Goal: Task Accomplishment & Management: Manage account settings

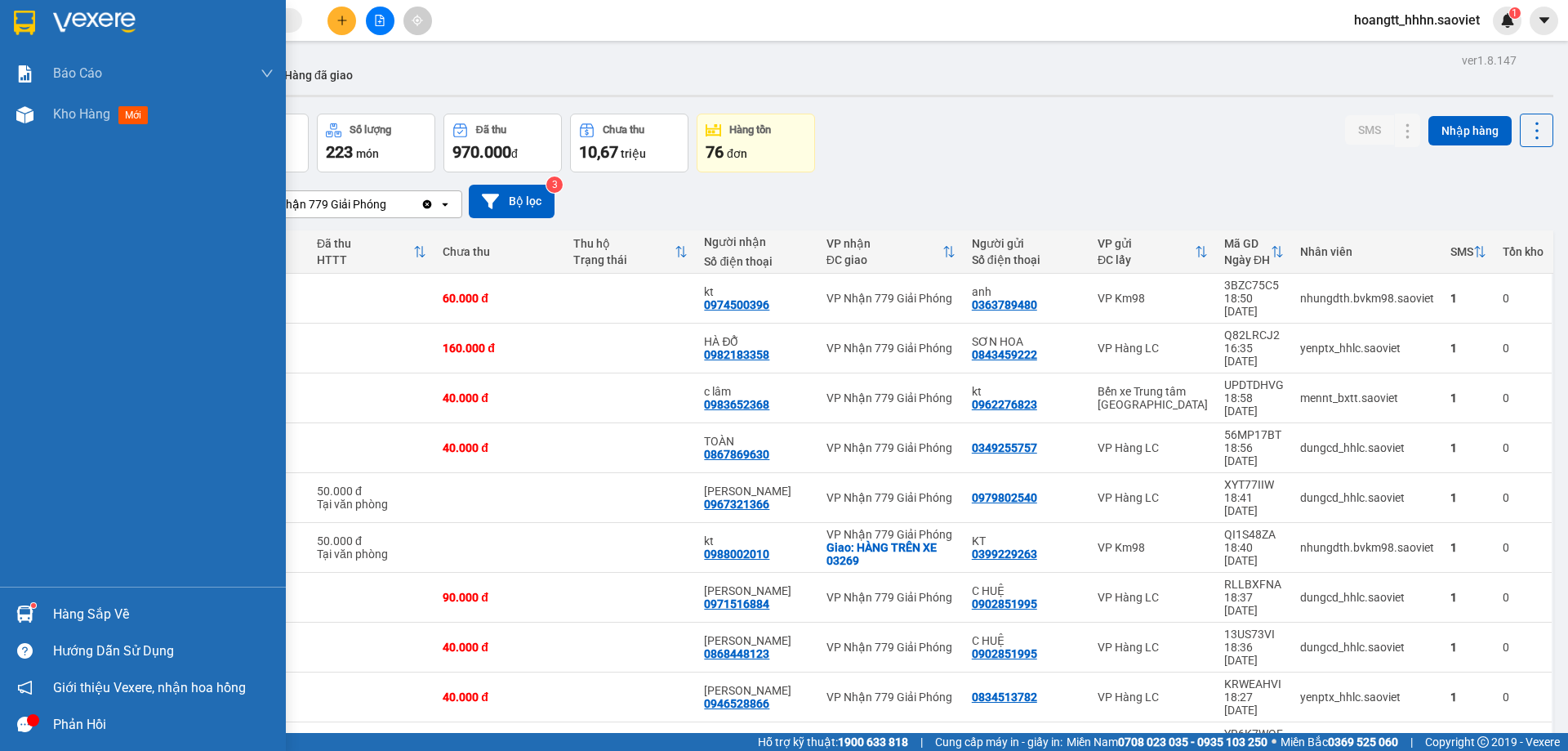
click at [47, 608] on div "Hàng sắp về" at bounding box center [143, 614] width 286 height 36
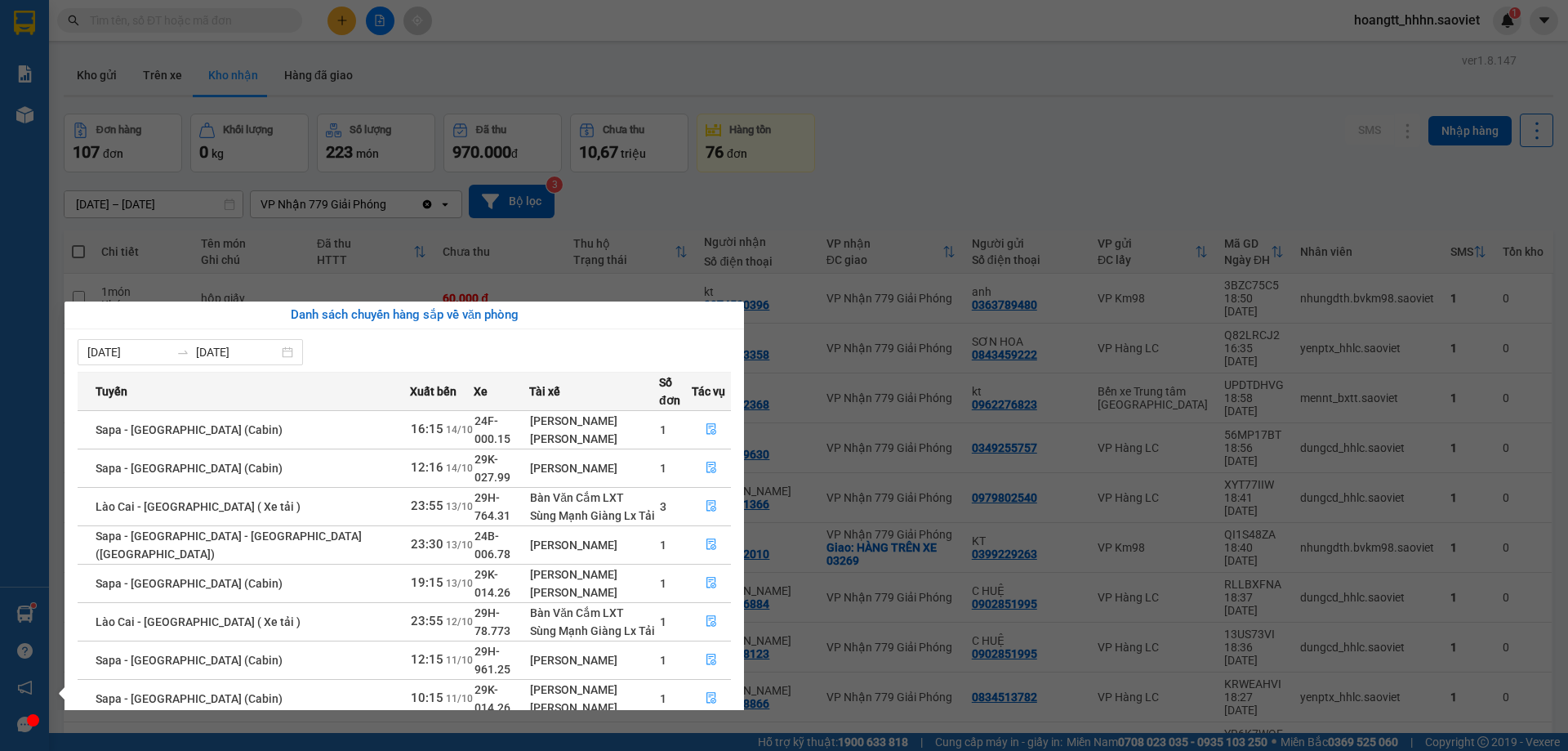
scroll to position [85, 0]
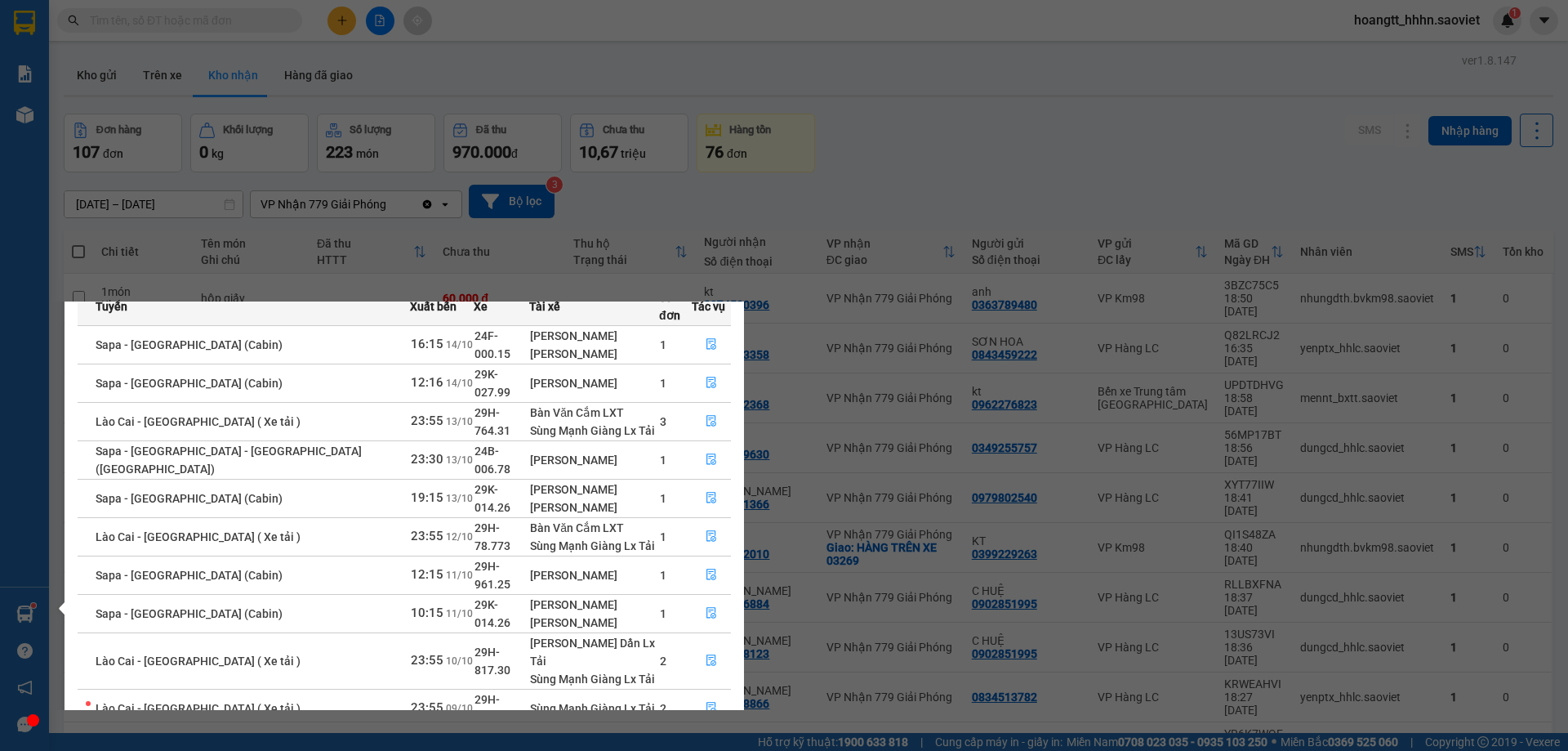
click at [666, 739] on link "1" at bounding box center [662, 747] width 18 height 18
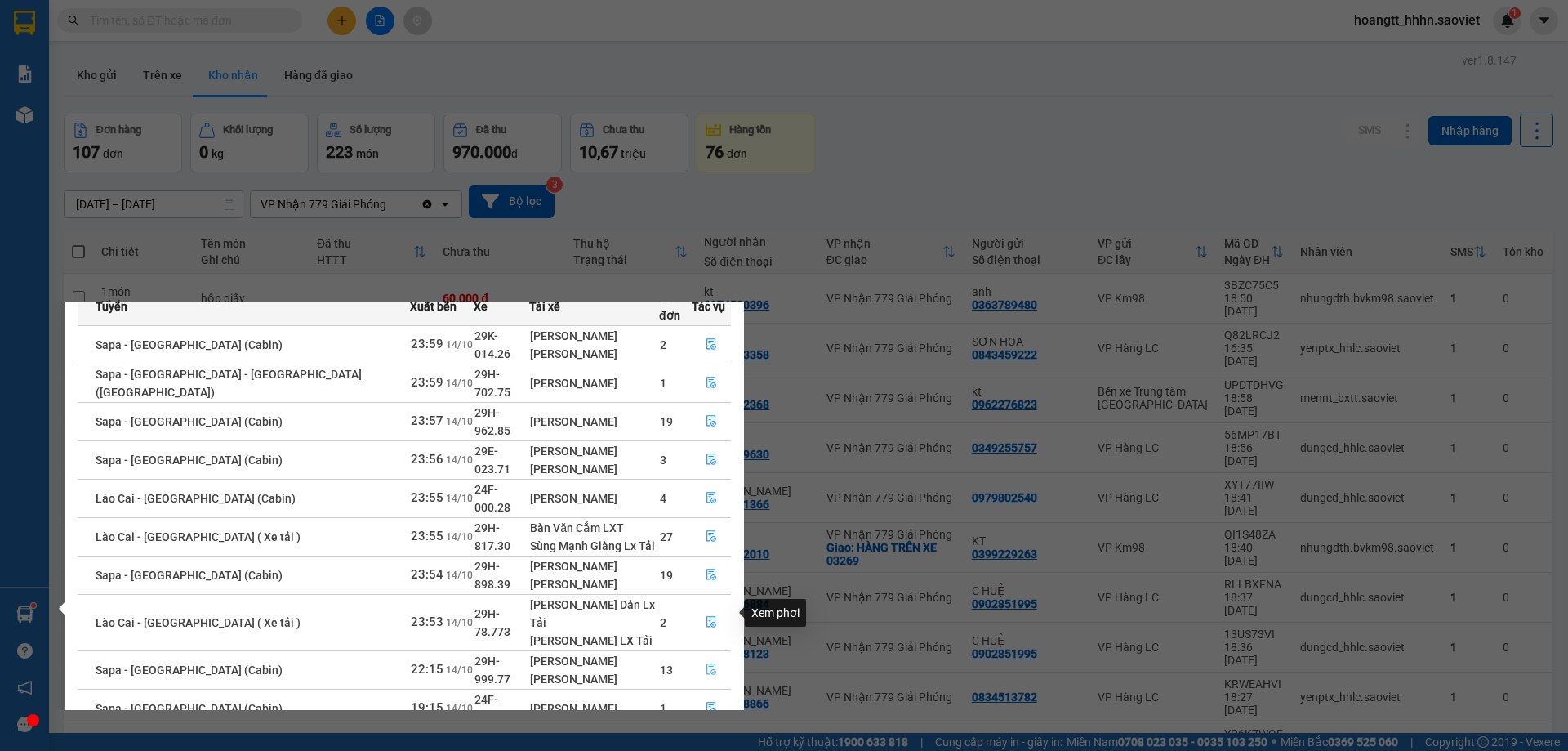
click at [701, 657] on button "button" at bounding box center [711, 669] width 37 height 26
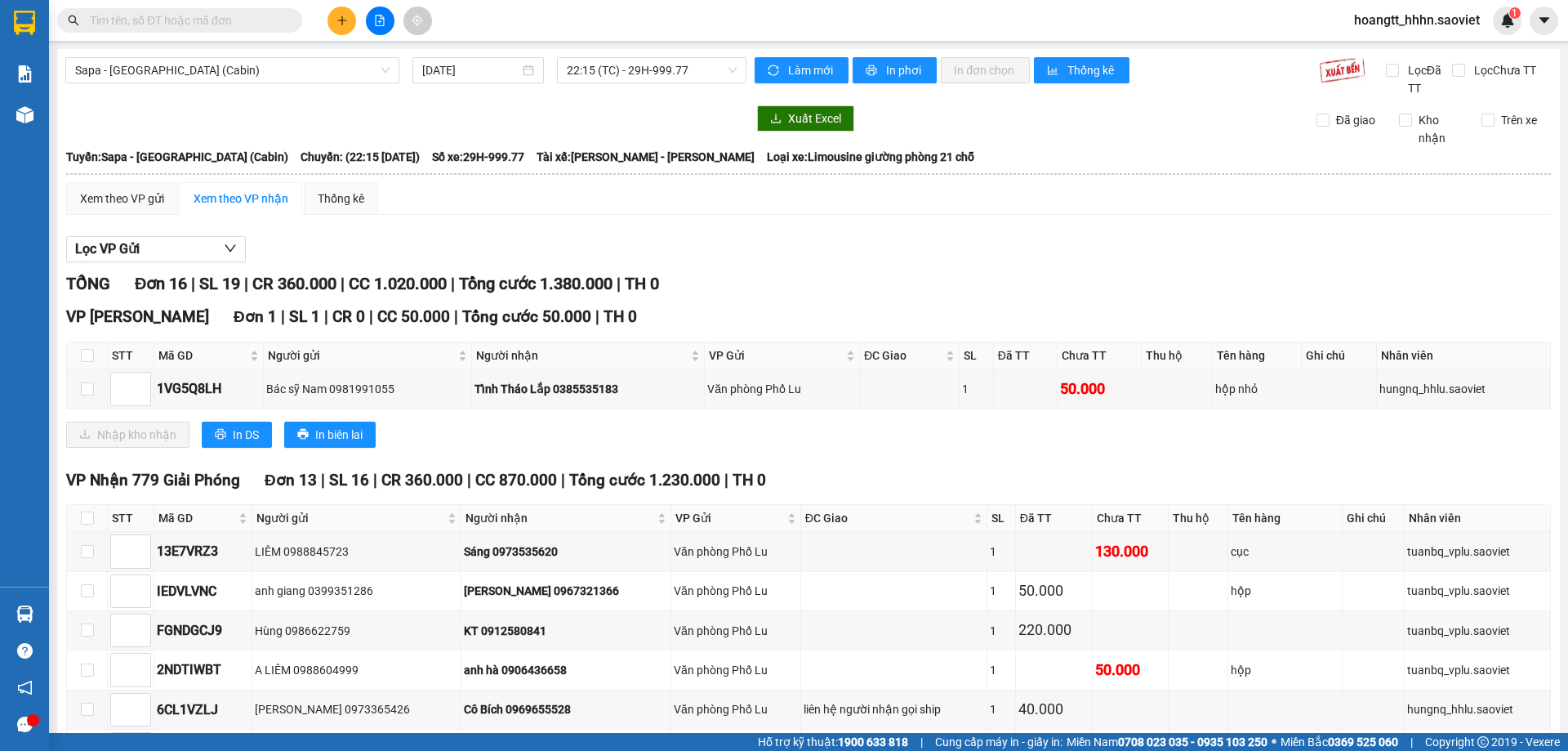
scroll to position [409, 0]
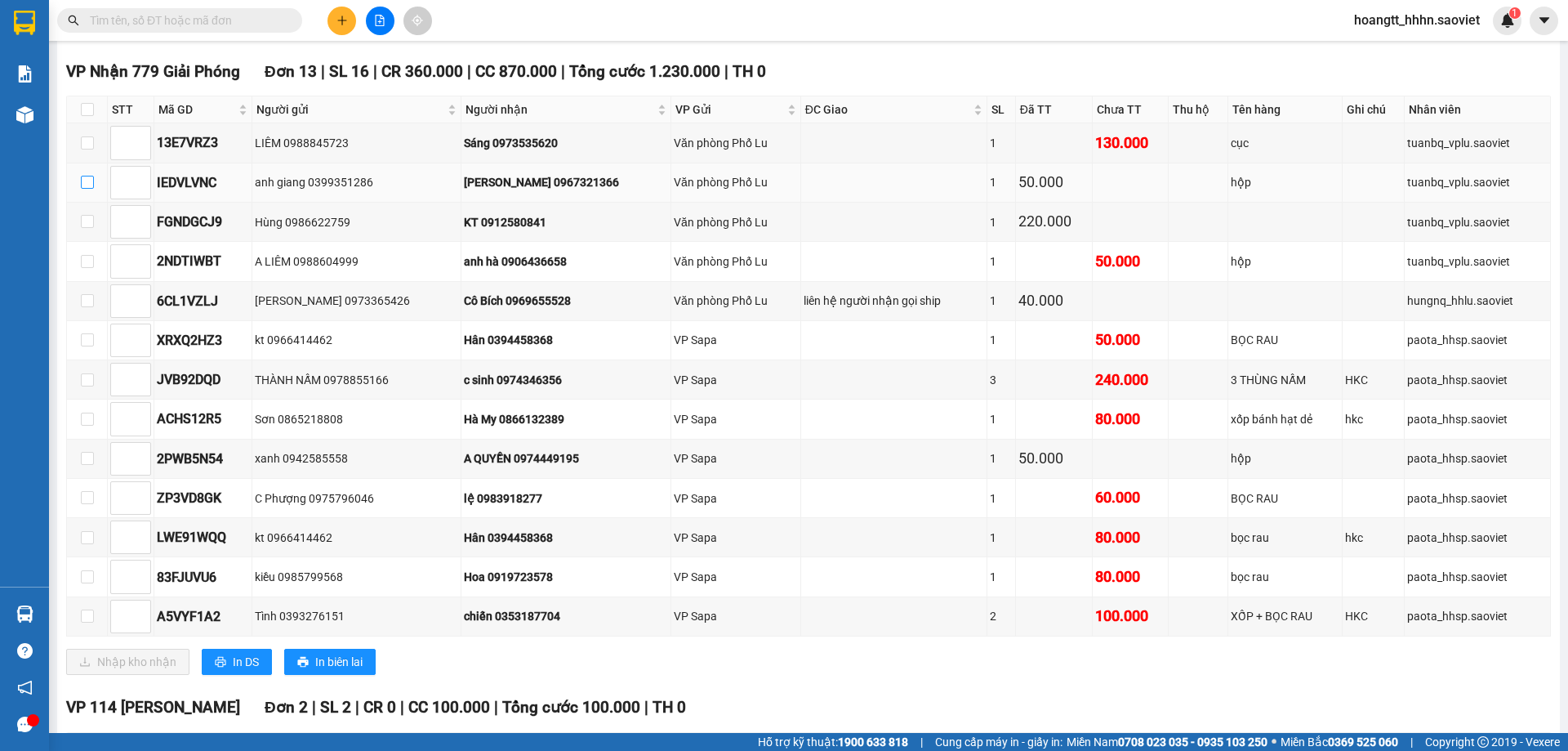
click at [88, 177] on label at bounding box center [87, 182] width 13 height 18
click at [89, 178] on input "checkbox" at bounding box center [87, 182] width 13 height 13
checkbox input "true"
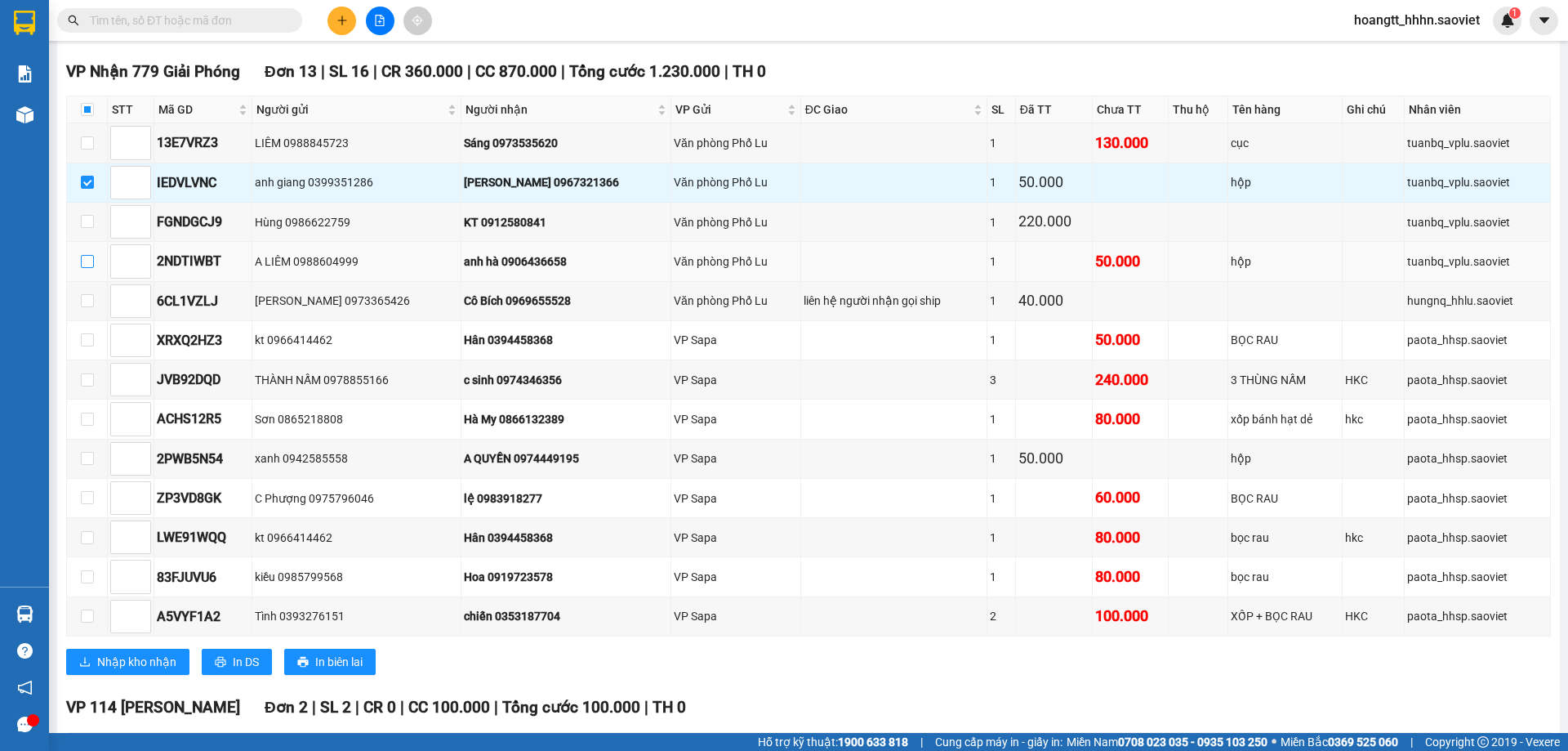
click at [82, 267] on input "checkbox" at bounding box center [87, 262] width 13 height 13
checkbox input "true"
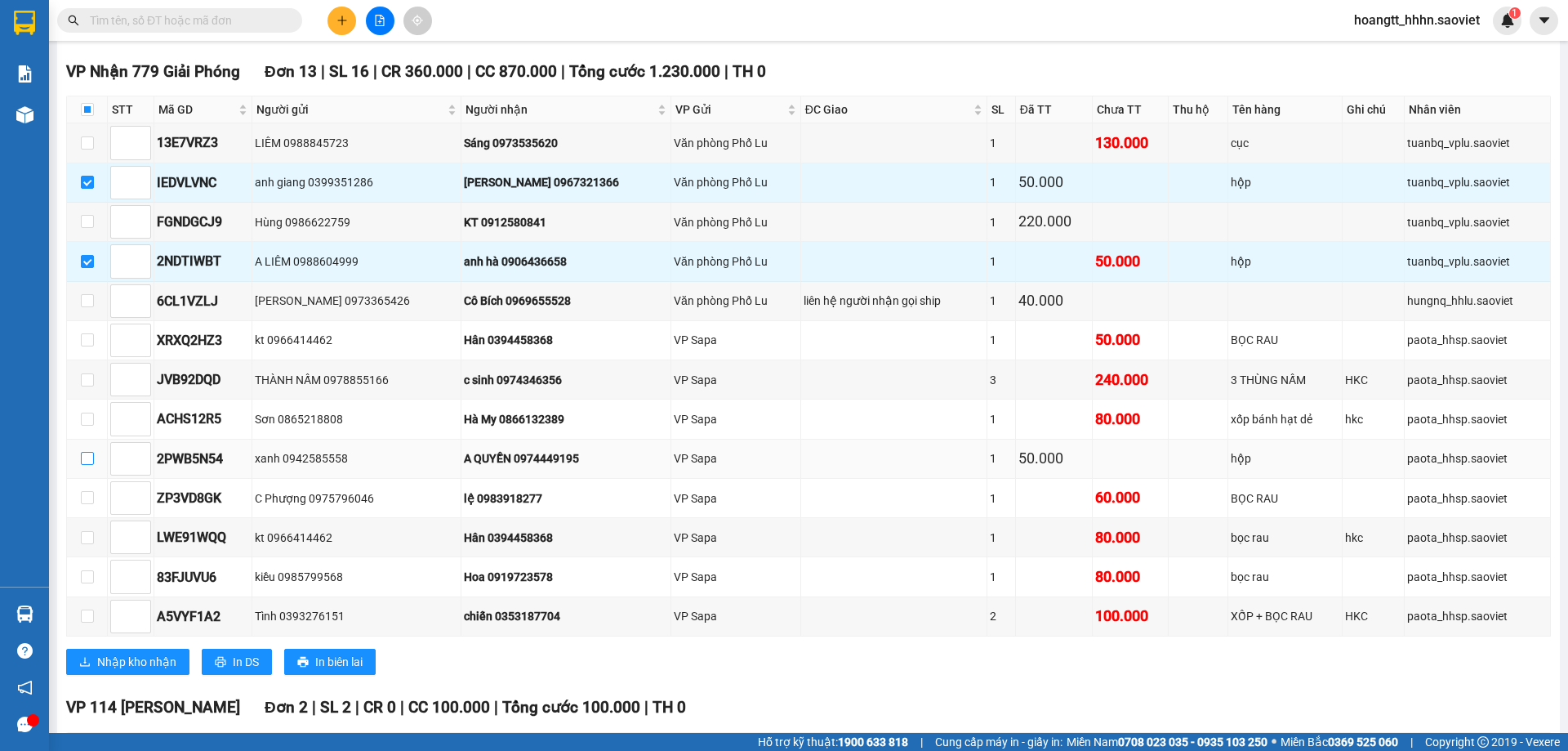
click at [85, 453] on input "checkbox" at bounding box center [87, 458] width 13 height 13
checkbox input "true"
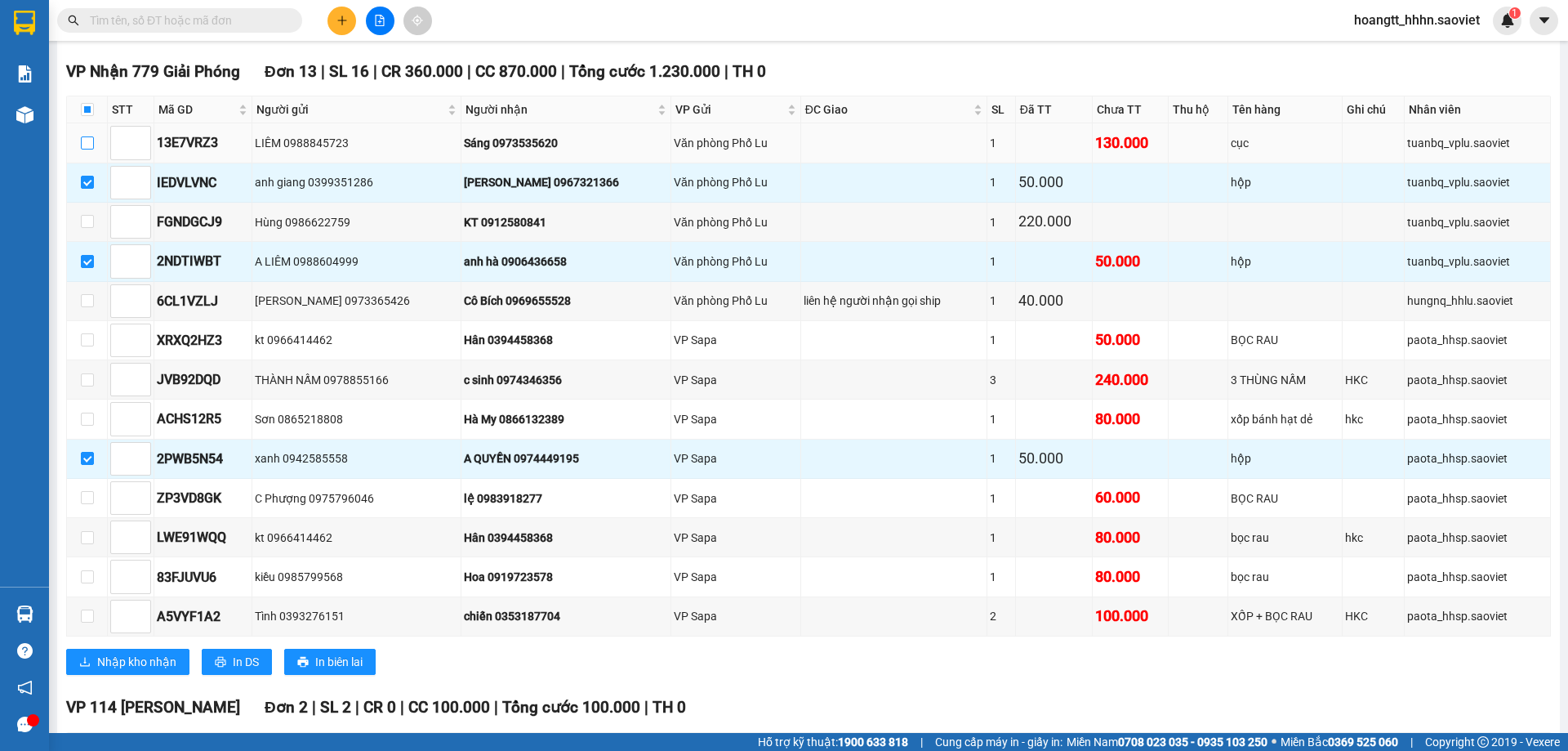
click at [84, 146] on input "checkbox" at bounding box center [87, 143] width 13 height 13
checkbox input "true"
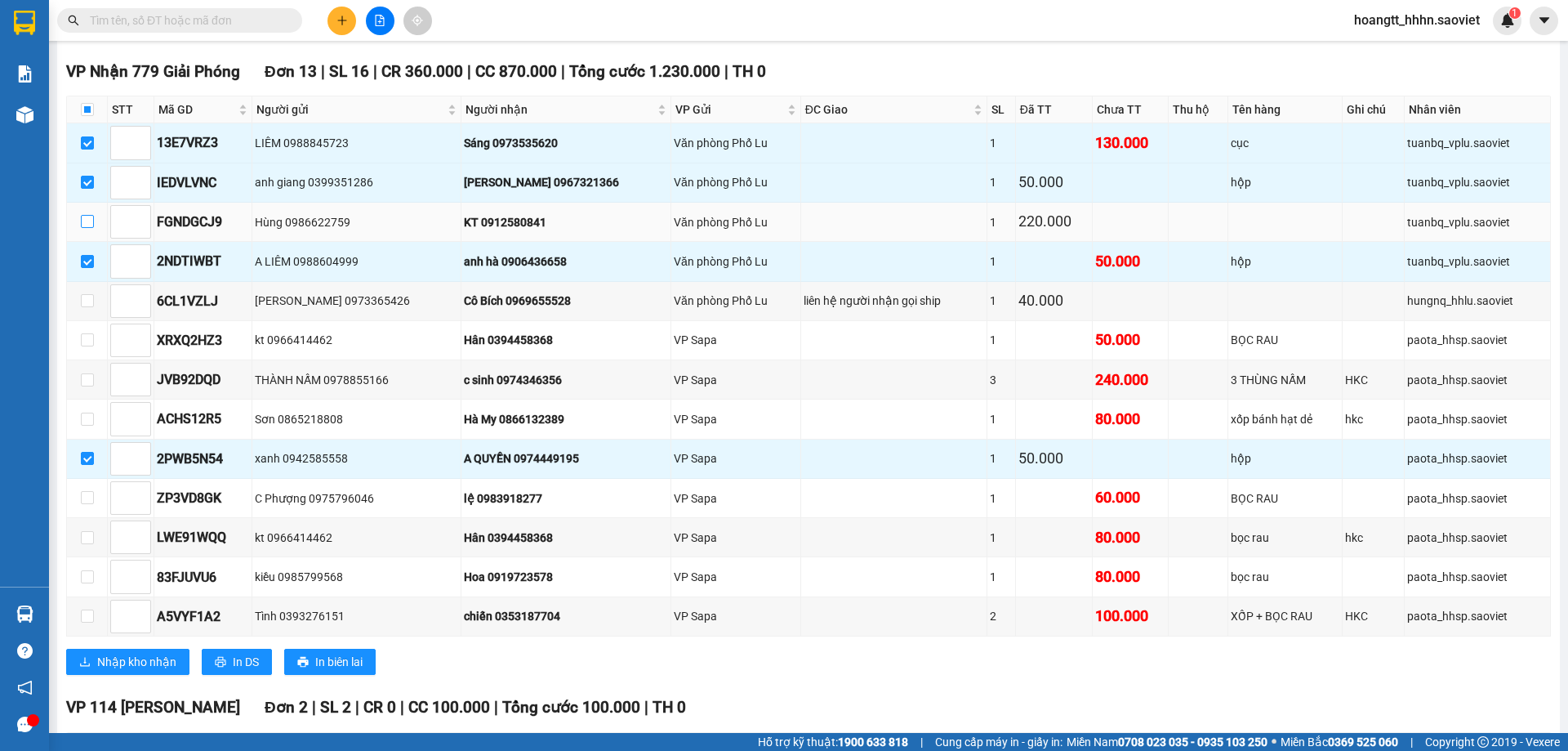
click at [85, 220] on input "checkbox" at bounding box center [87, 222] width 13 height 13
checkbox input "true"
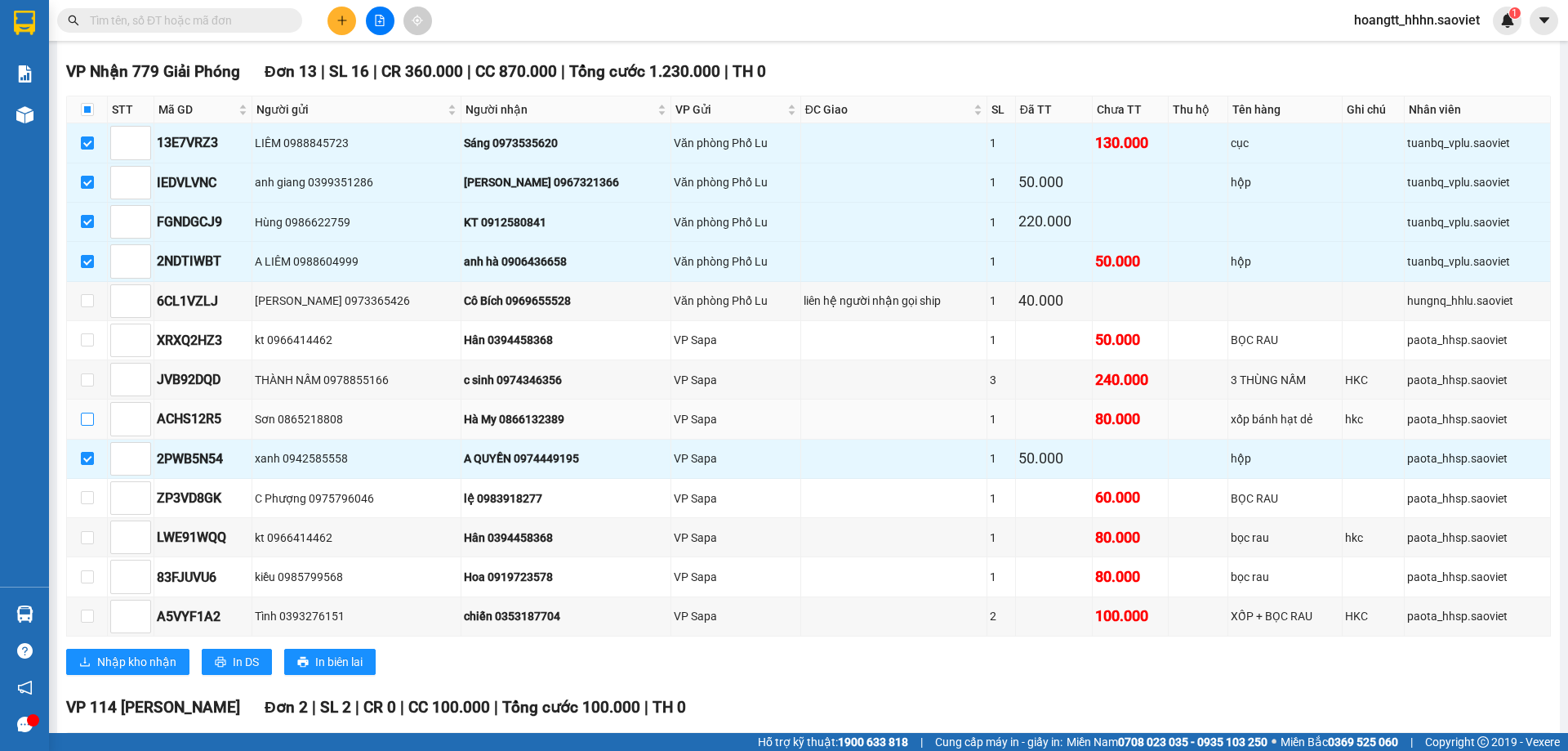
click at [85, 423] on input "checkbox" at bounding box center [87, 419] width 13 height 13
checkbox input "true"
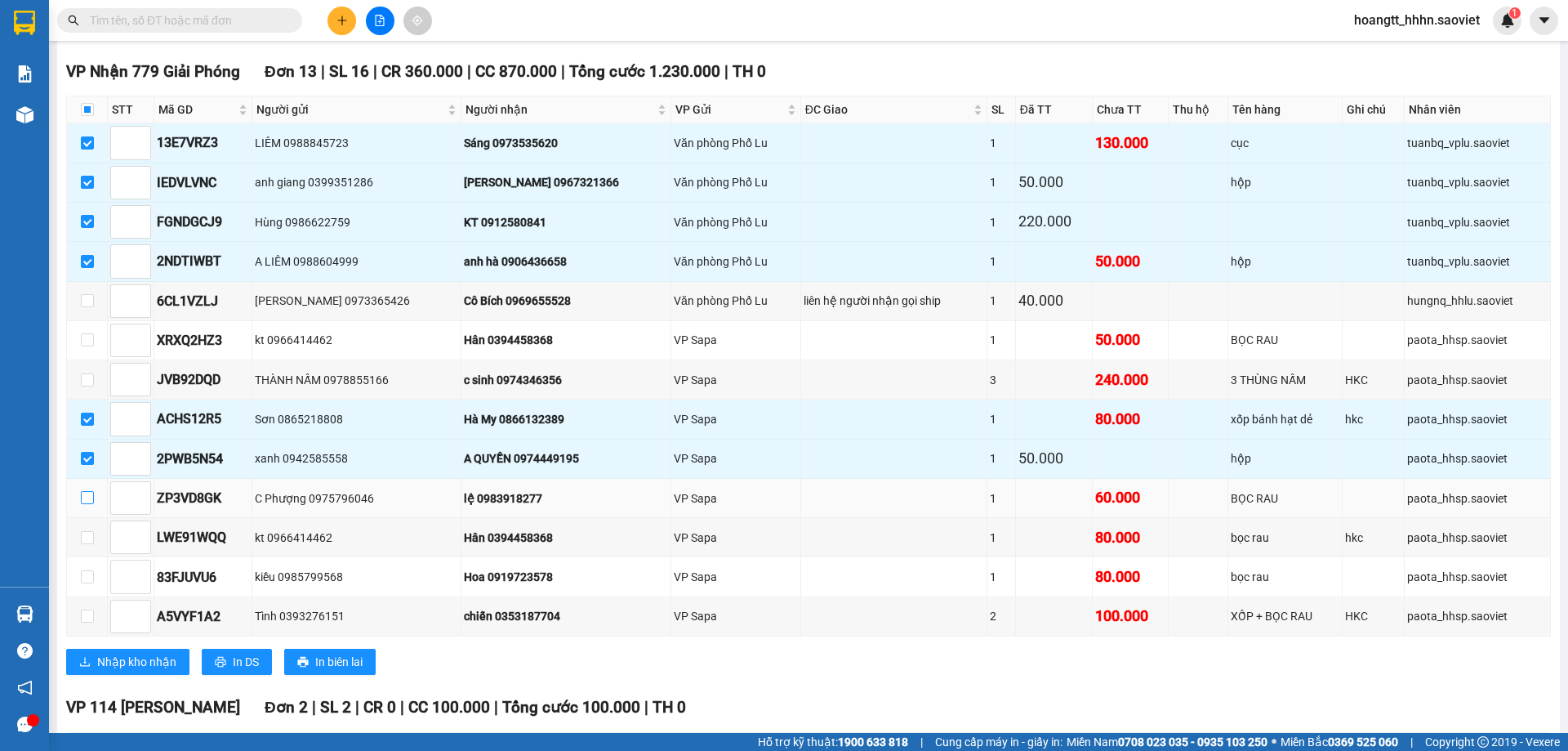
click at [89, 503] on input "checkbox" at bounding box center [87, 498] width 13 height 13
checkbox input "true"
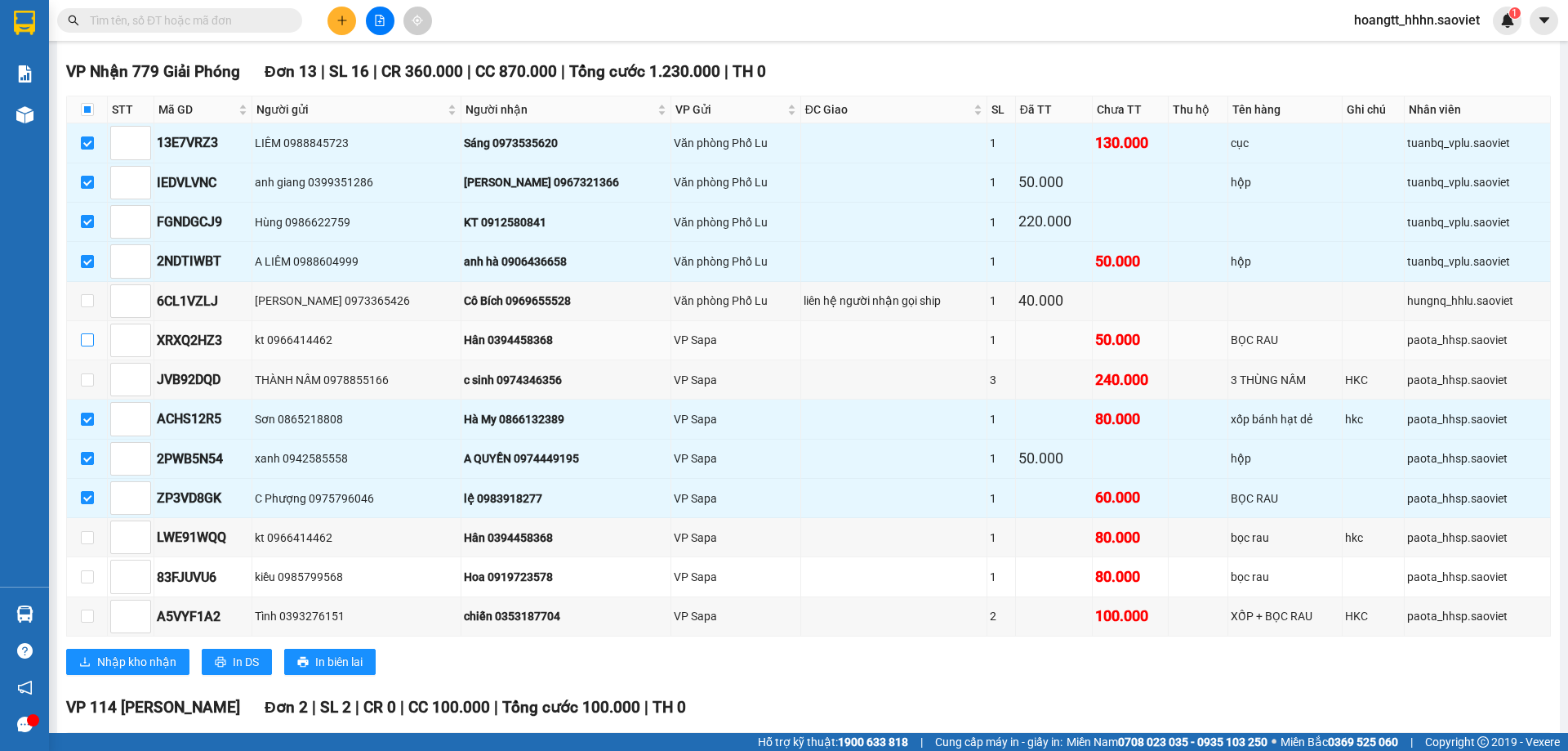
click at [89, 339] on input "checkbox" at bounding box center [87, 340] width 13 height 13
checkbox input "true"
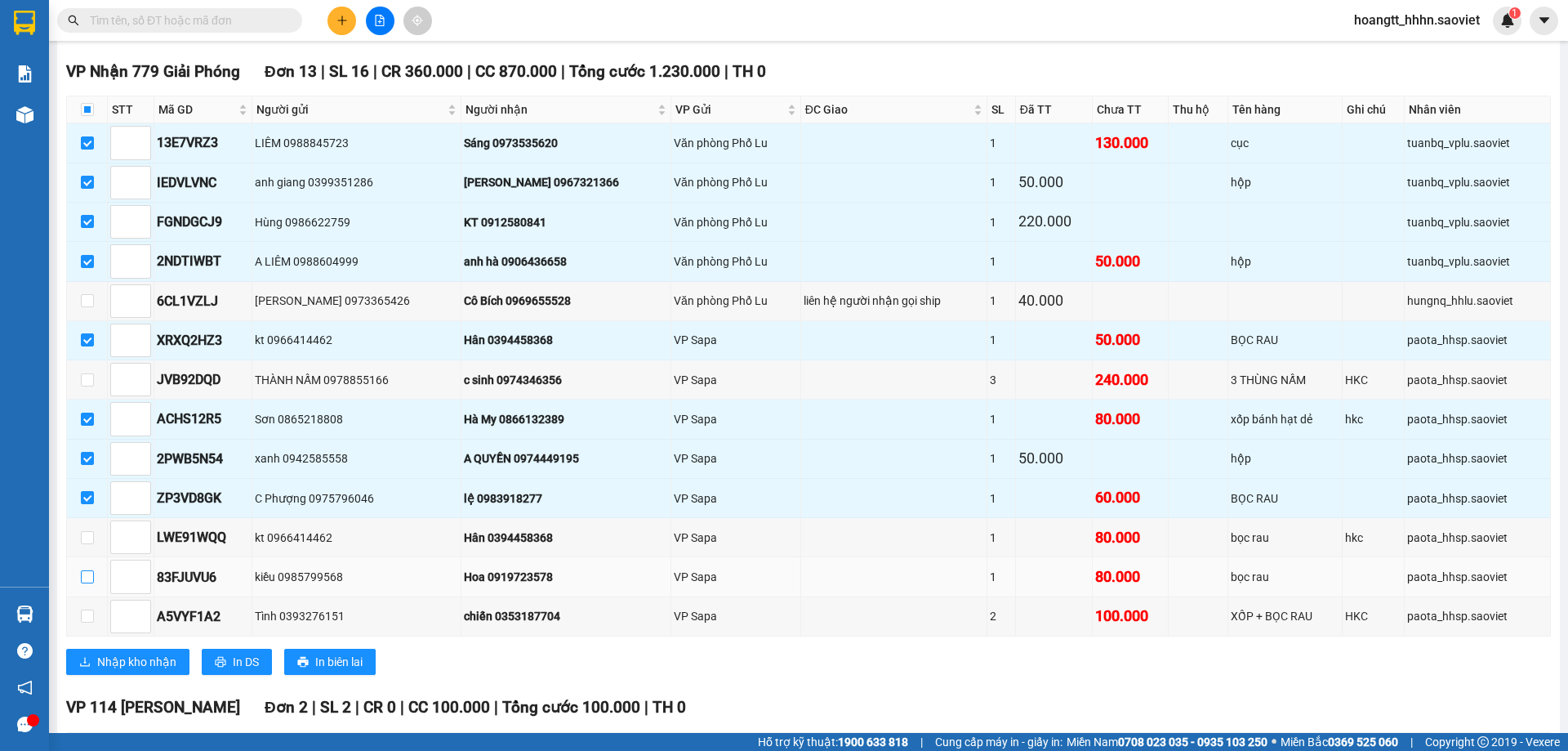
click at [93, 575] on input "checkbox" at bounding box center [87, 576] width 13 height 13
checkbox input "true"
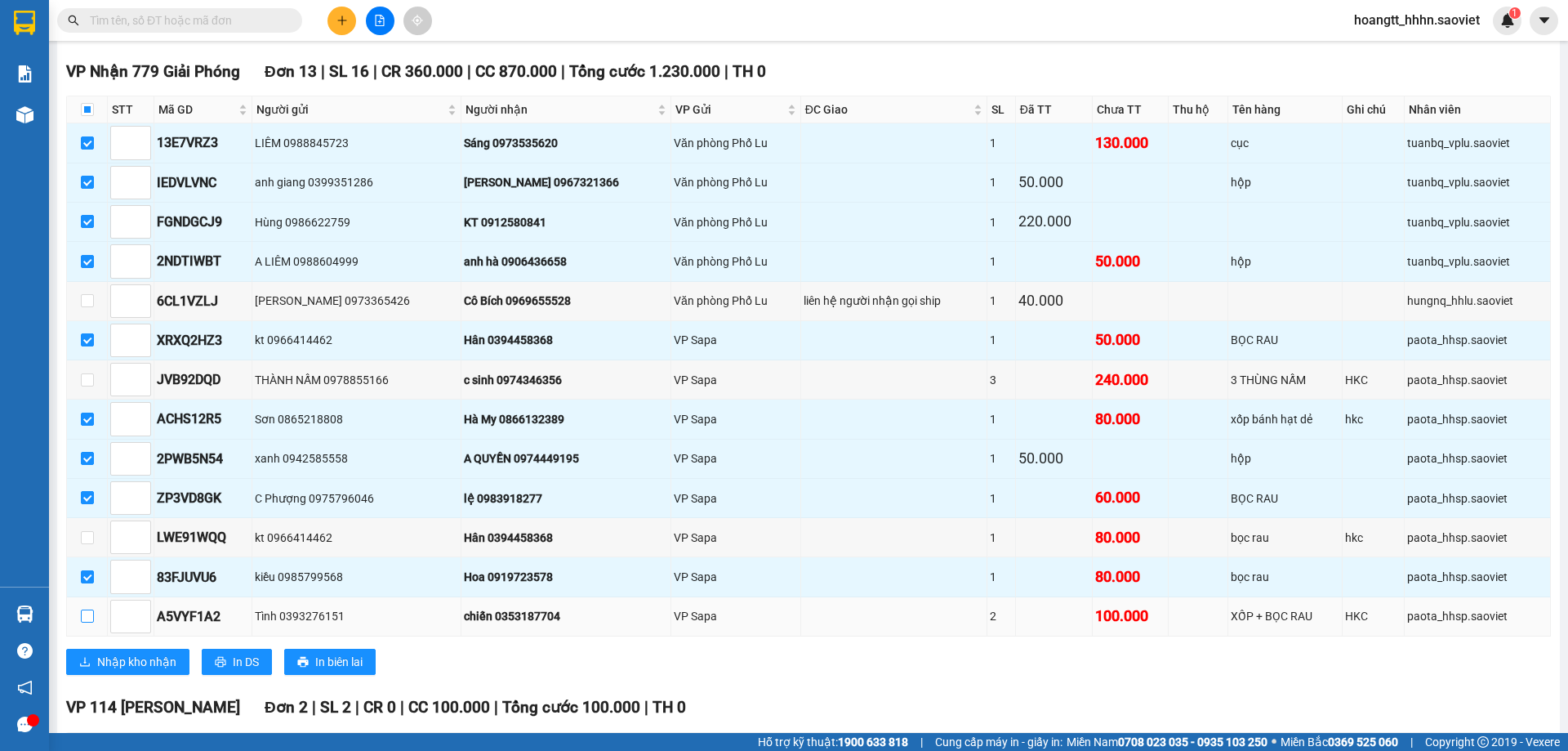
click at [91, 616] on input "checkbox" at bounding box center [87, 616] width 13 height 13
checkbox input "true"
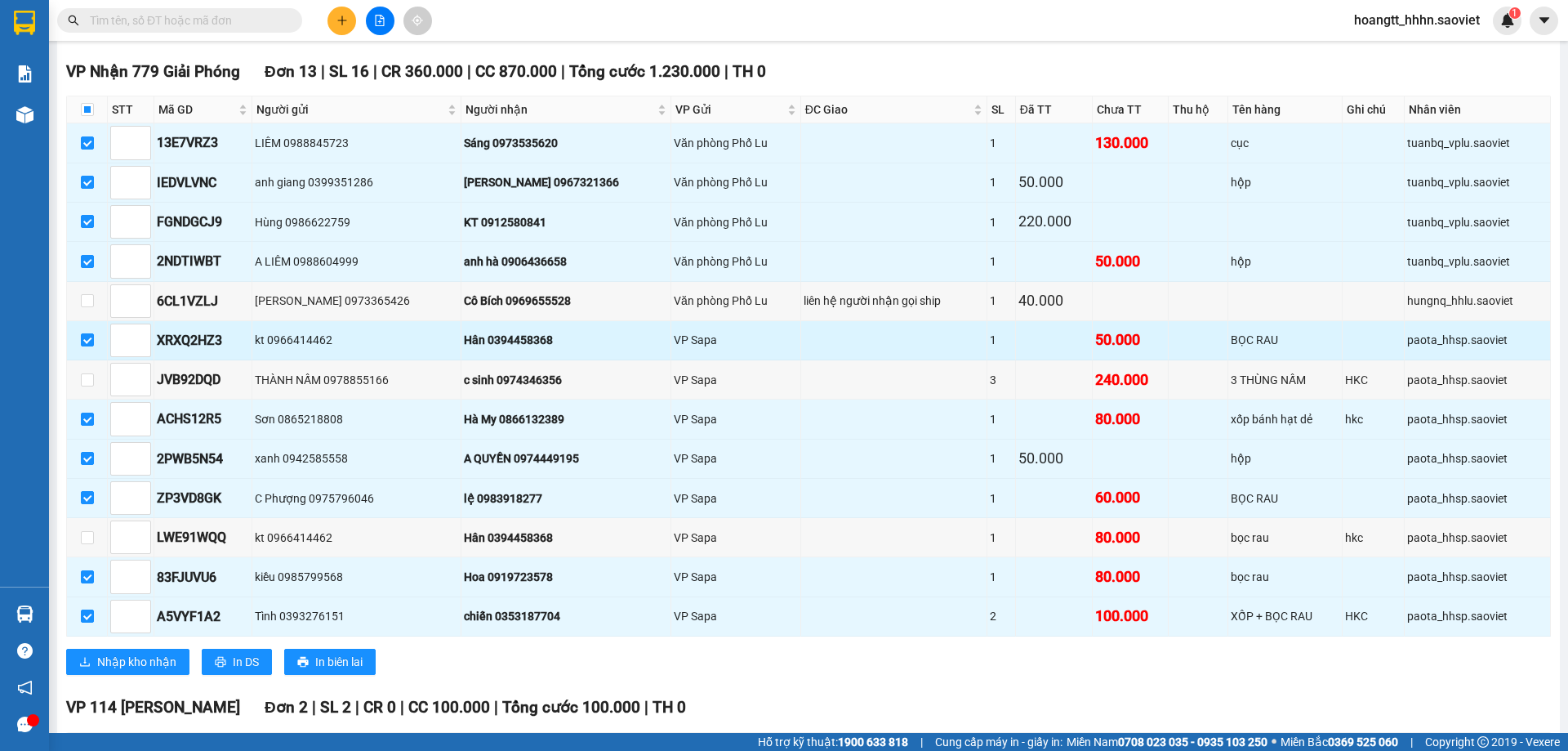
click at [494, 339] on div "Hân 0394458368" at bounding box center [566, 340] width 204 height 18
click at [496, 339] on div "Hân 0394458368" at bounding box center [566, 340] width 204 height 18
copy div "0394458368"
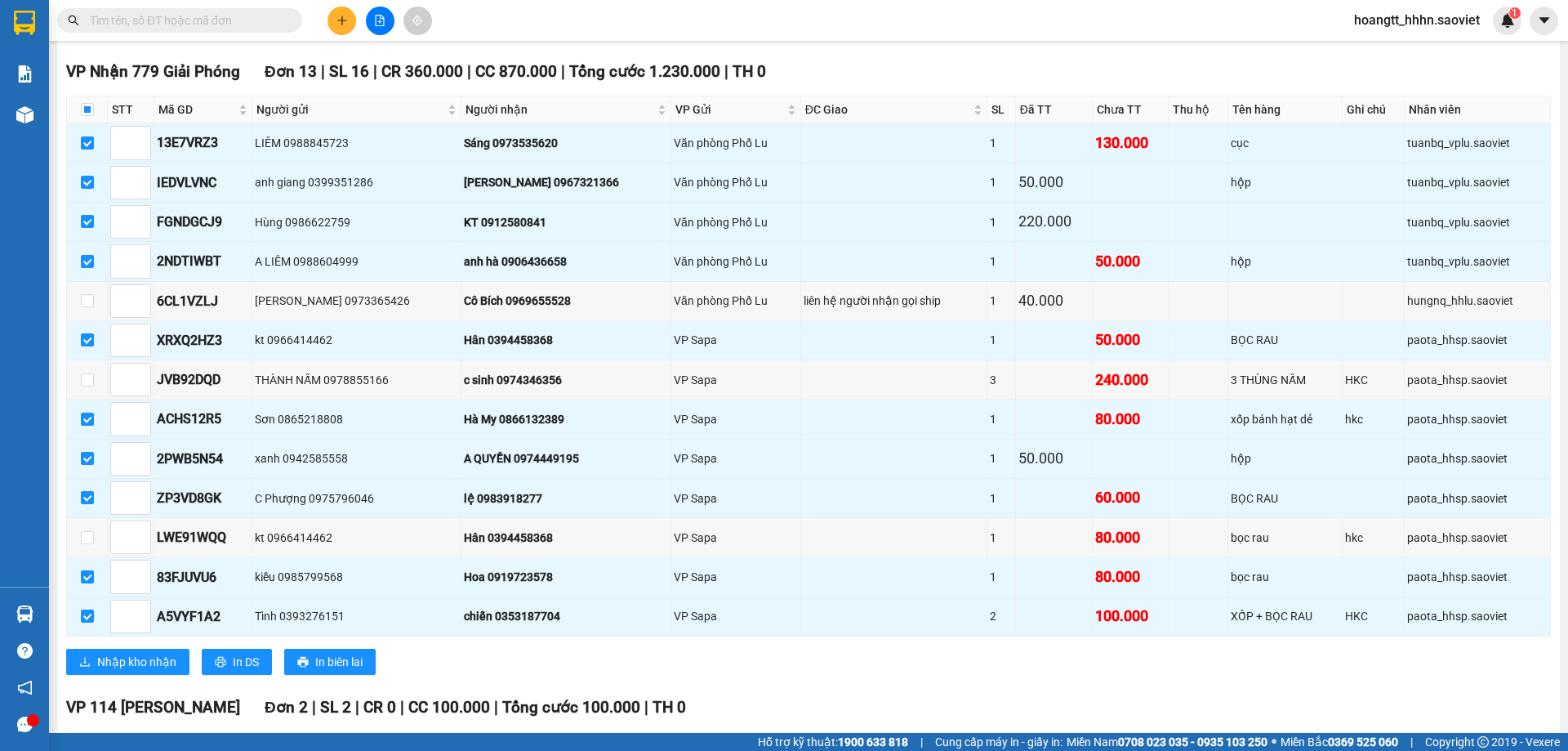
click at [613, 31] on div "Kết quả tìm kiếm ( 0 ) Bộ lọc No Data hoangtt_hhhn.saoviet 1" at bounding box center [784, 20] width 1568 height 41
click at [92, 373] on input "checkbox" at bounding box center [87, 380] width 13 height 13
checkbox input "true"
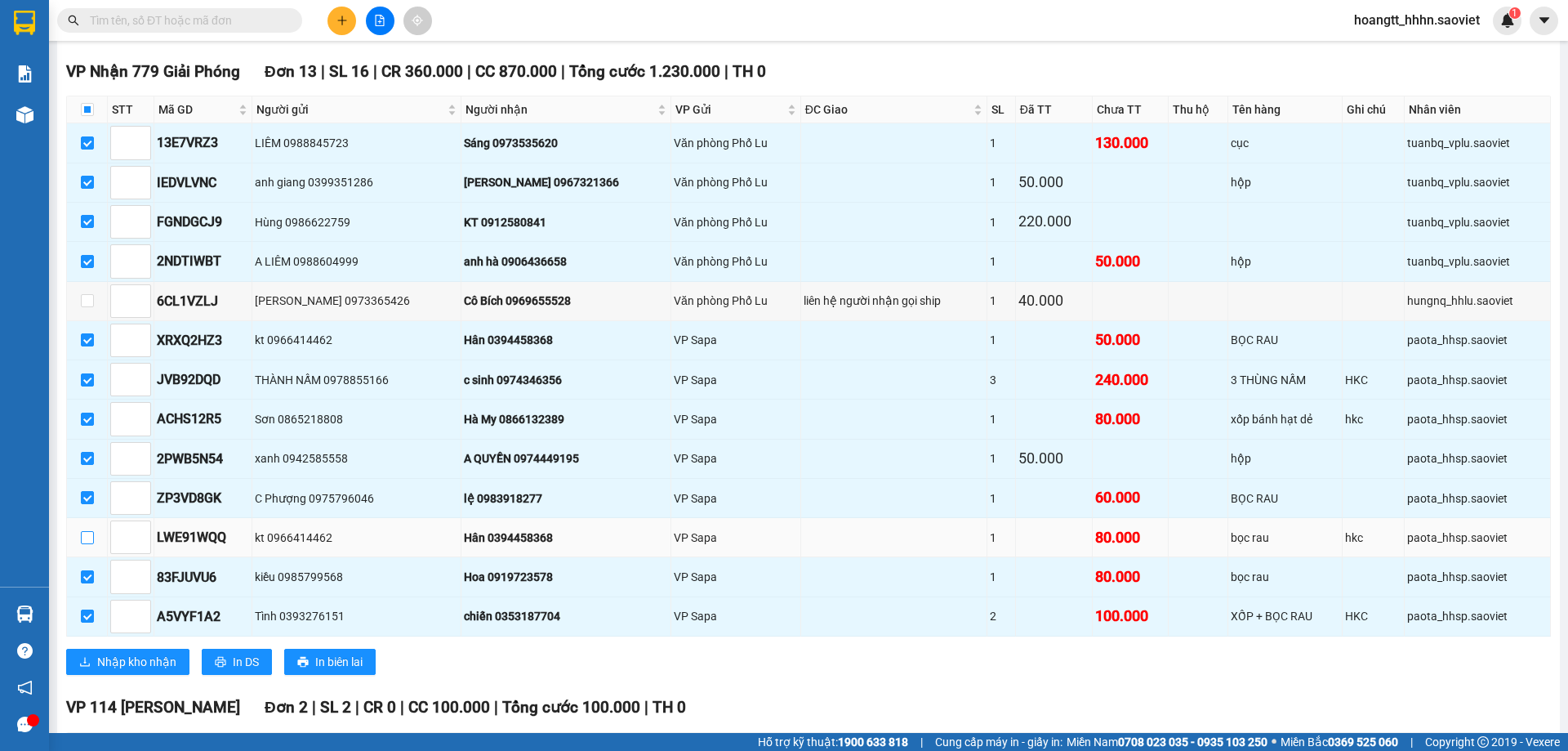
click at [89, 532] on input "checkbox" at bounding box center [87, 538] width 13 height 13
checkbox input "true"
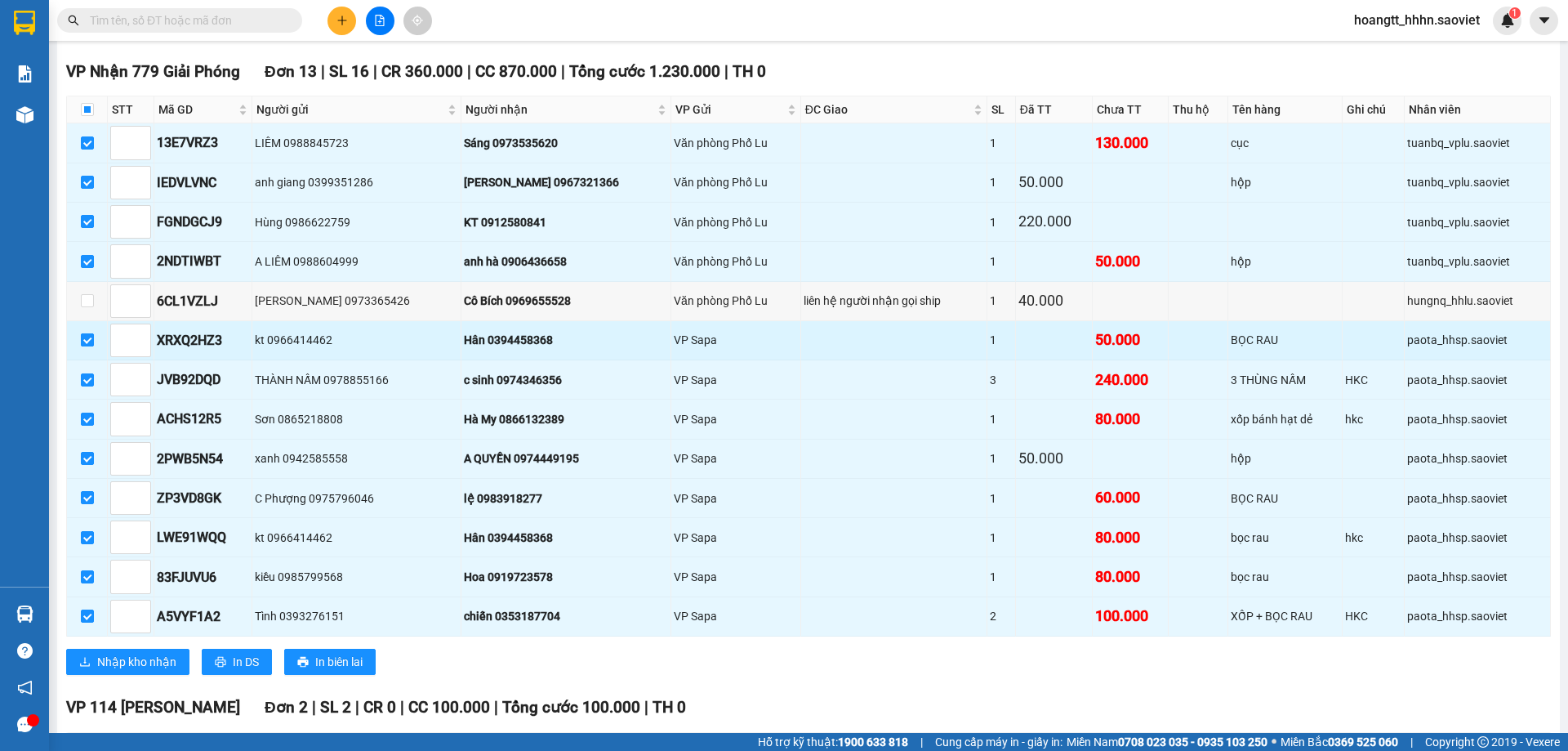
click at [88, 344] on input "checkbox" at bounding box center [87, 340] width 13 height 13
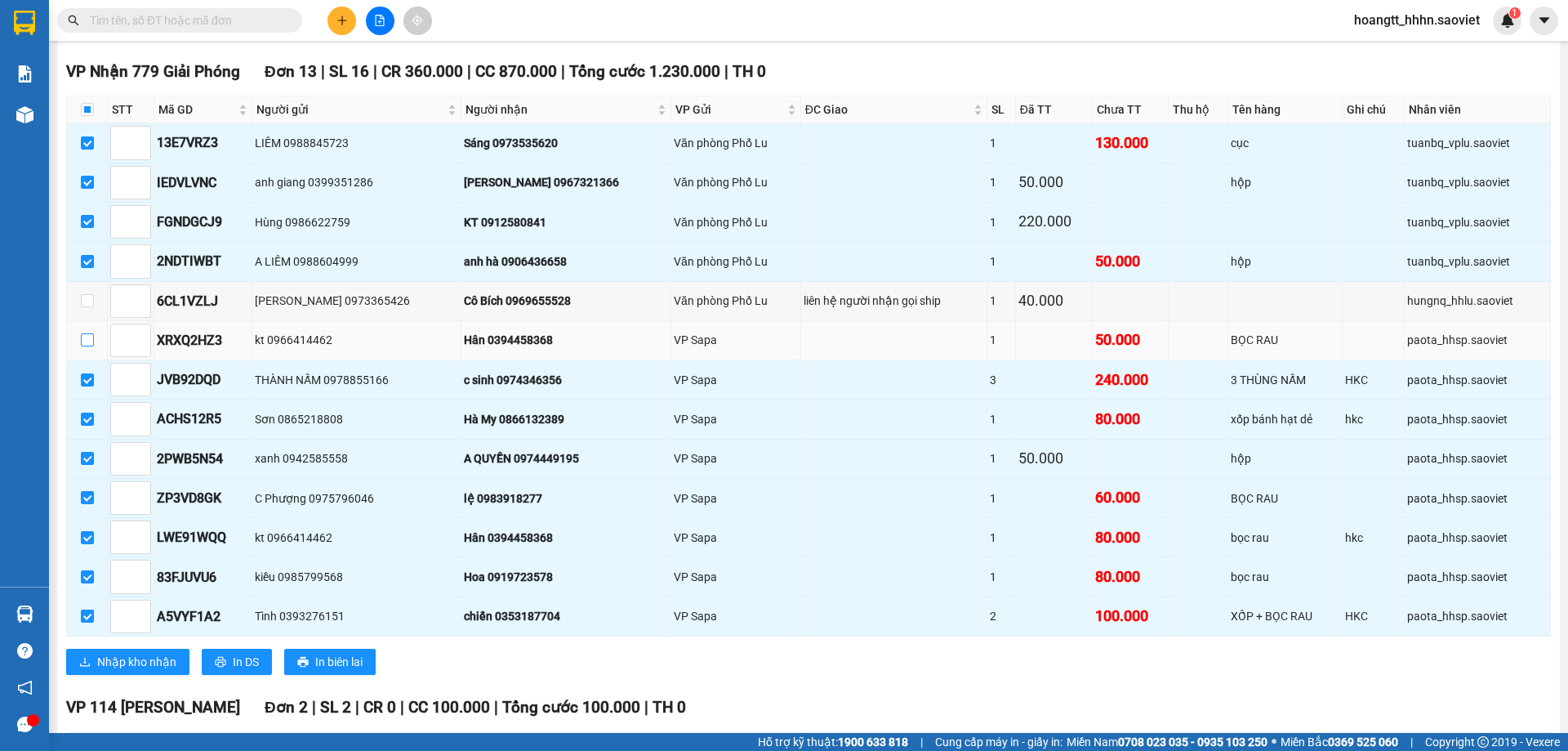
click at [89, 345] on input "checkbox" at bounding box center [87, 340] width 13 height 13
checkbox input "true"
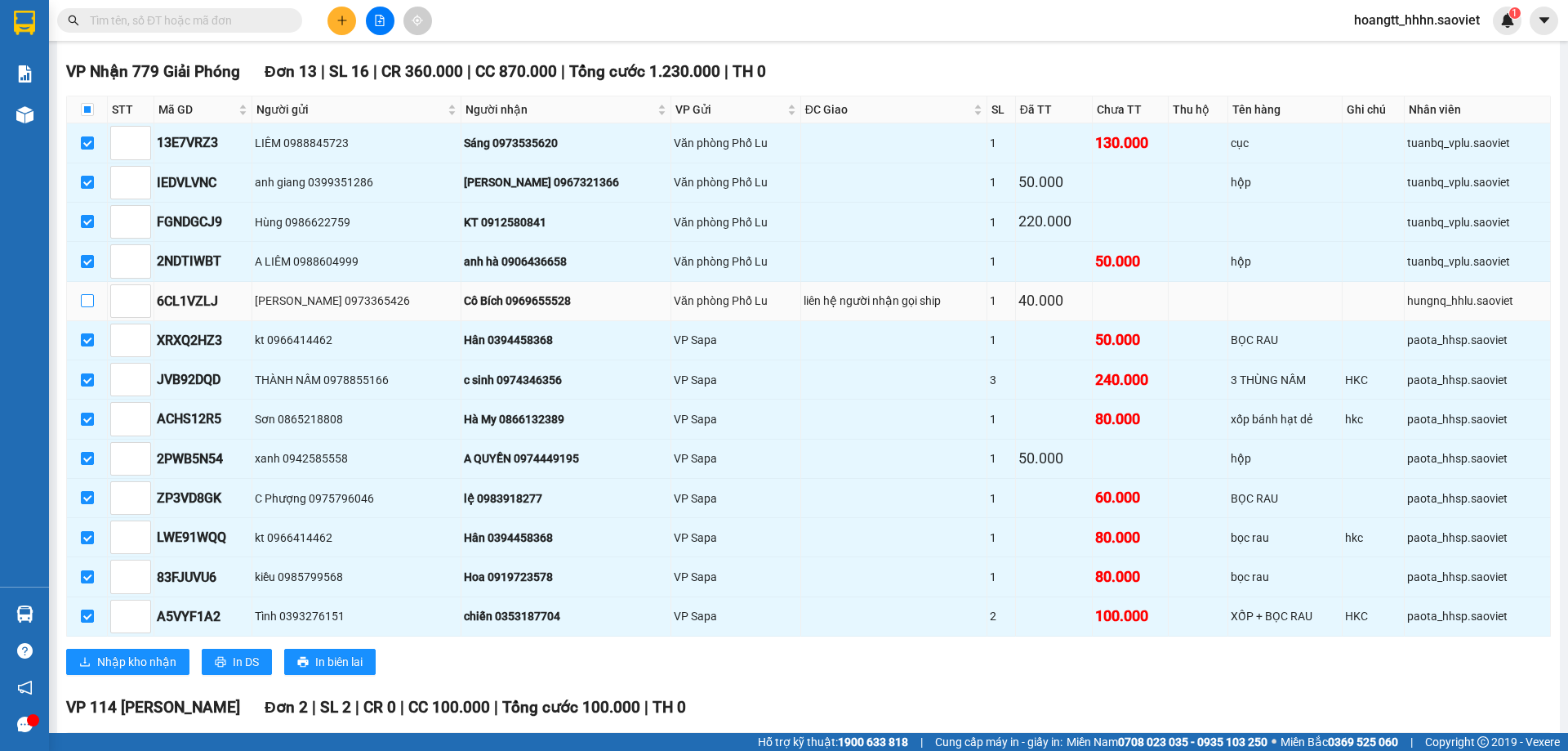
click at [92, 305] on input "checkbox" at bounding box center [87, 301] width 13 height 13
checkbox input "true"
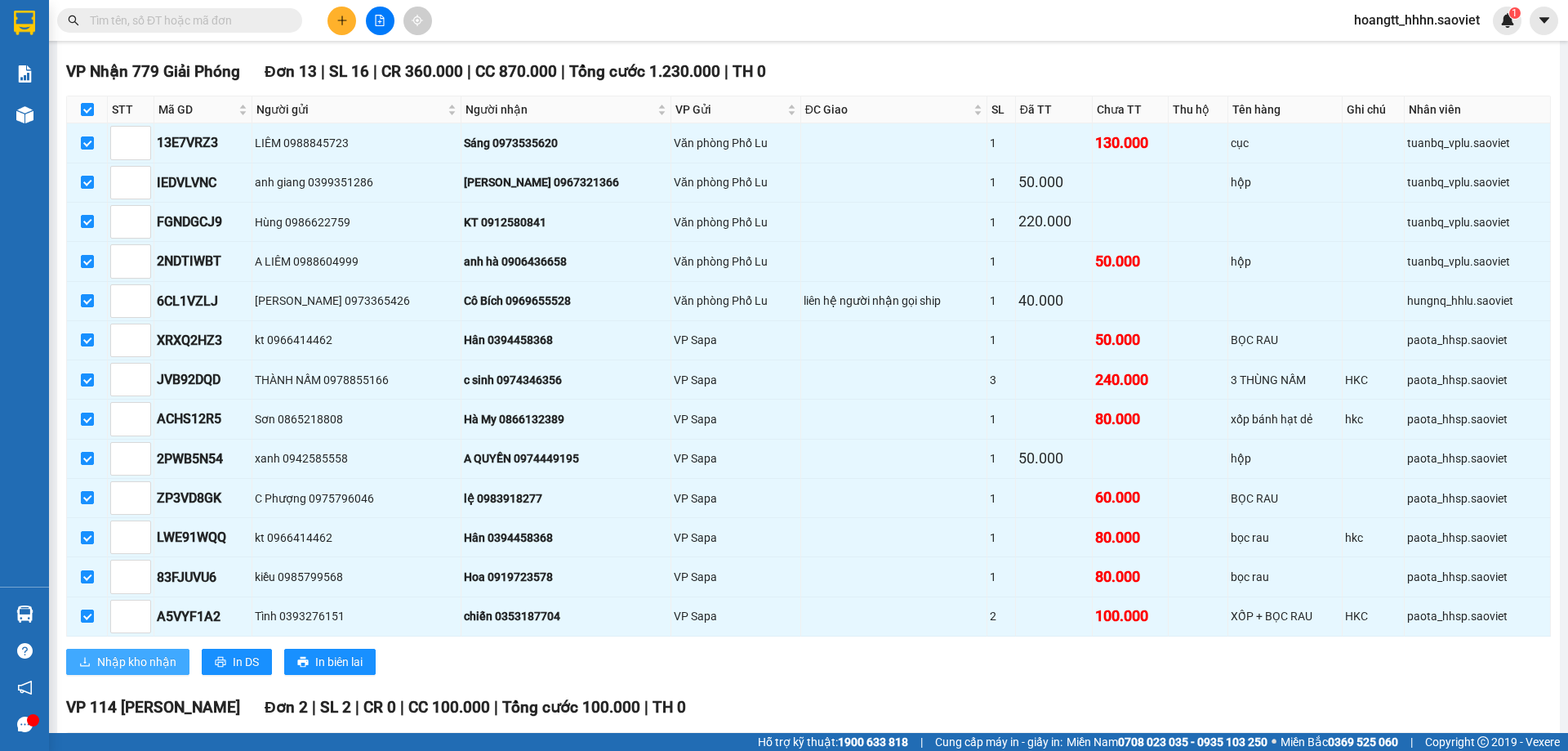
click at [151, 664] on span "Nhập kho nhận" at bounding box center [136, 661] width 80 height 18
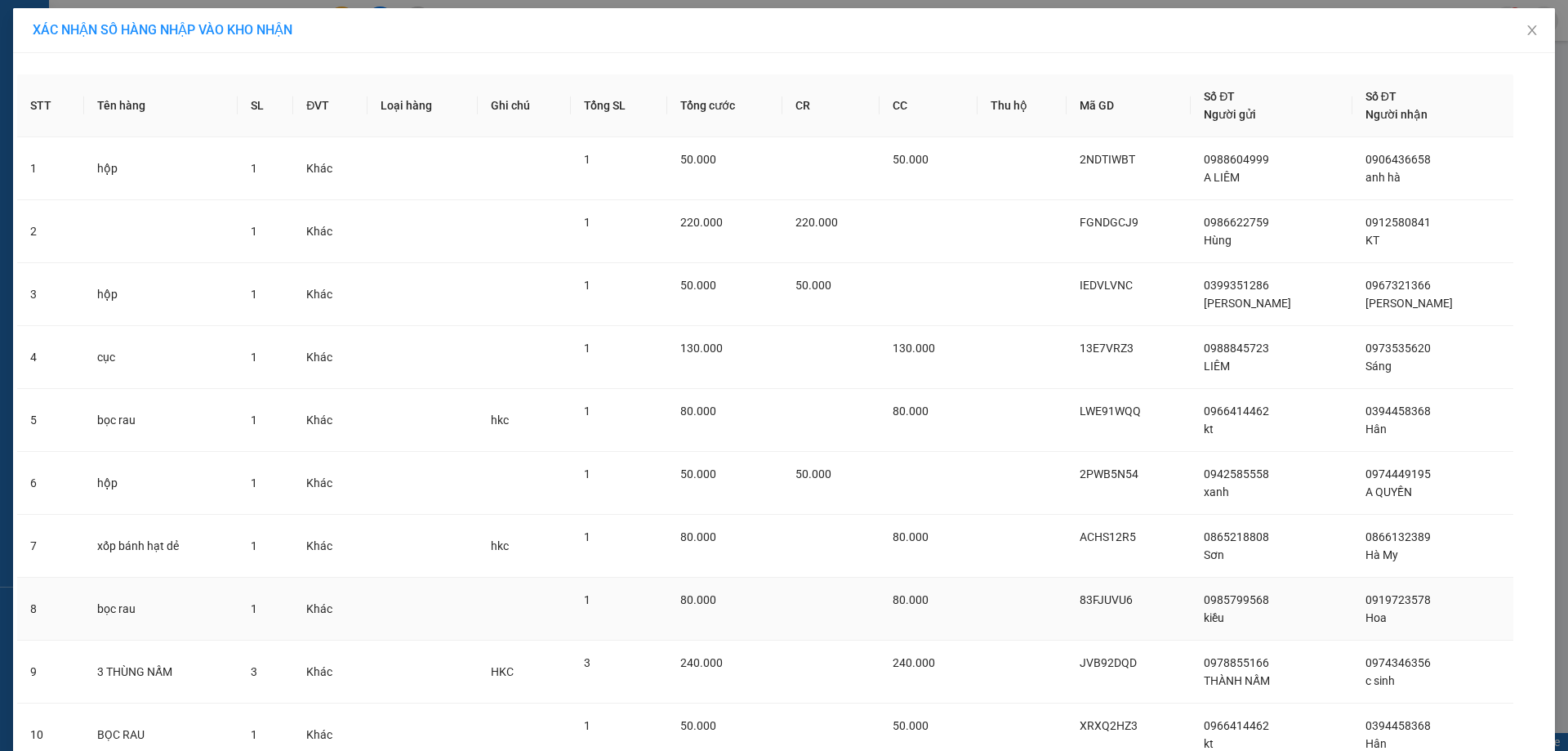
scroll to position [323, 0]
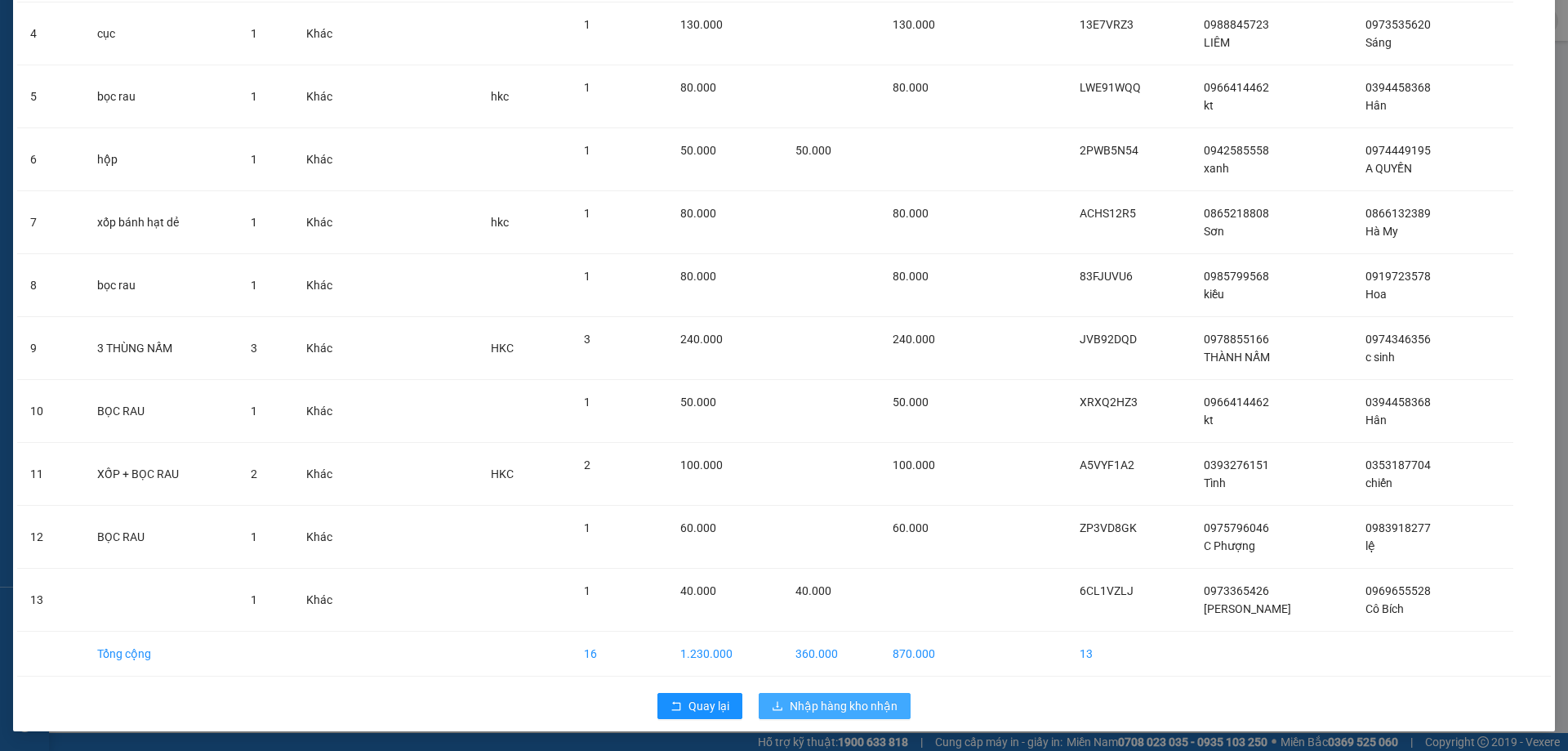
click at [836, 713] on span "Nhập hàng kho nhận" at bounding box center [843, 705] width 107 height 18
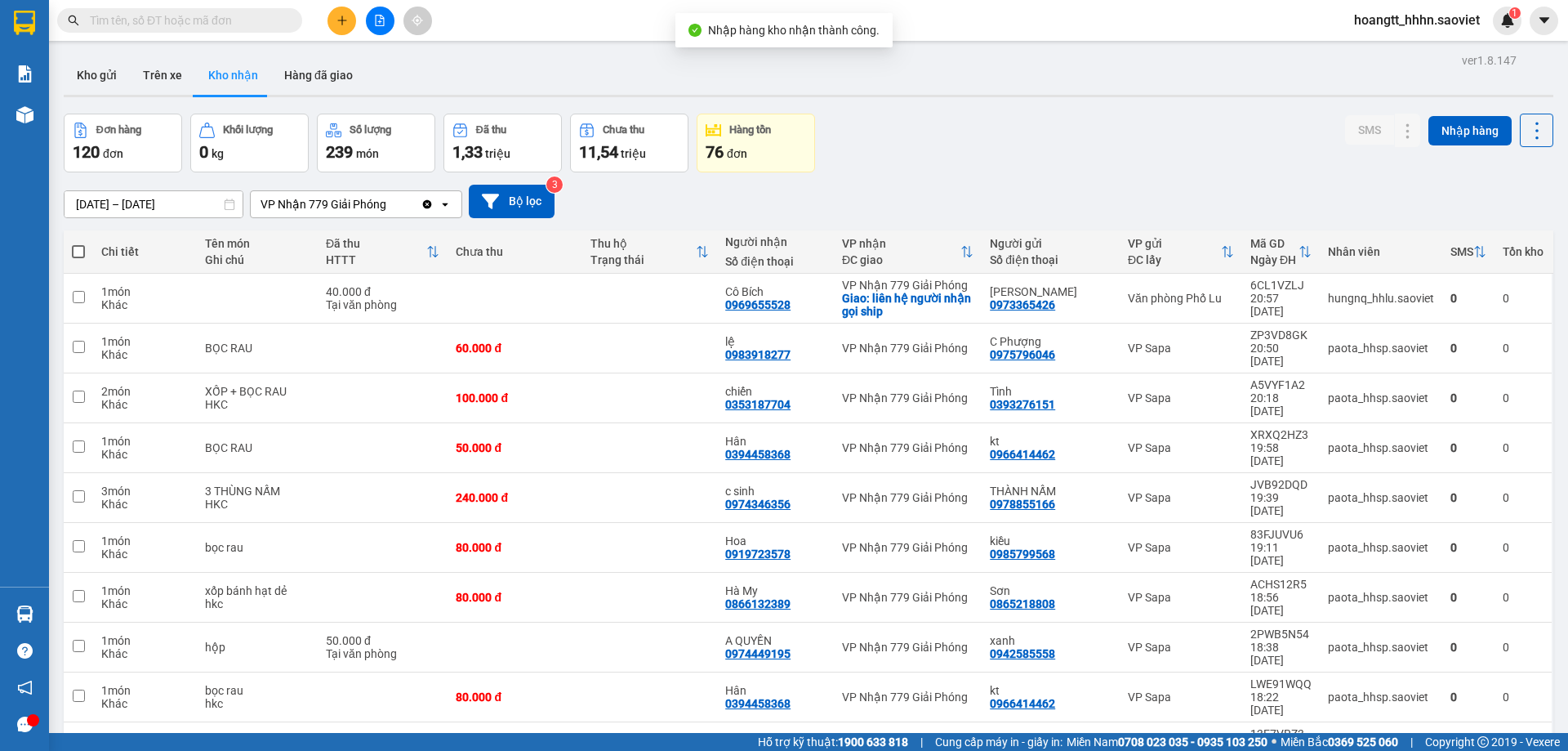
click at [78, 251] on span at bounding box center [79, 251] width 13 height 13
click at [79, 244] on input "checkbox" at bounding box center [79, 244] width 0 height 0
checkbox input "true"
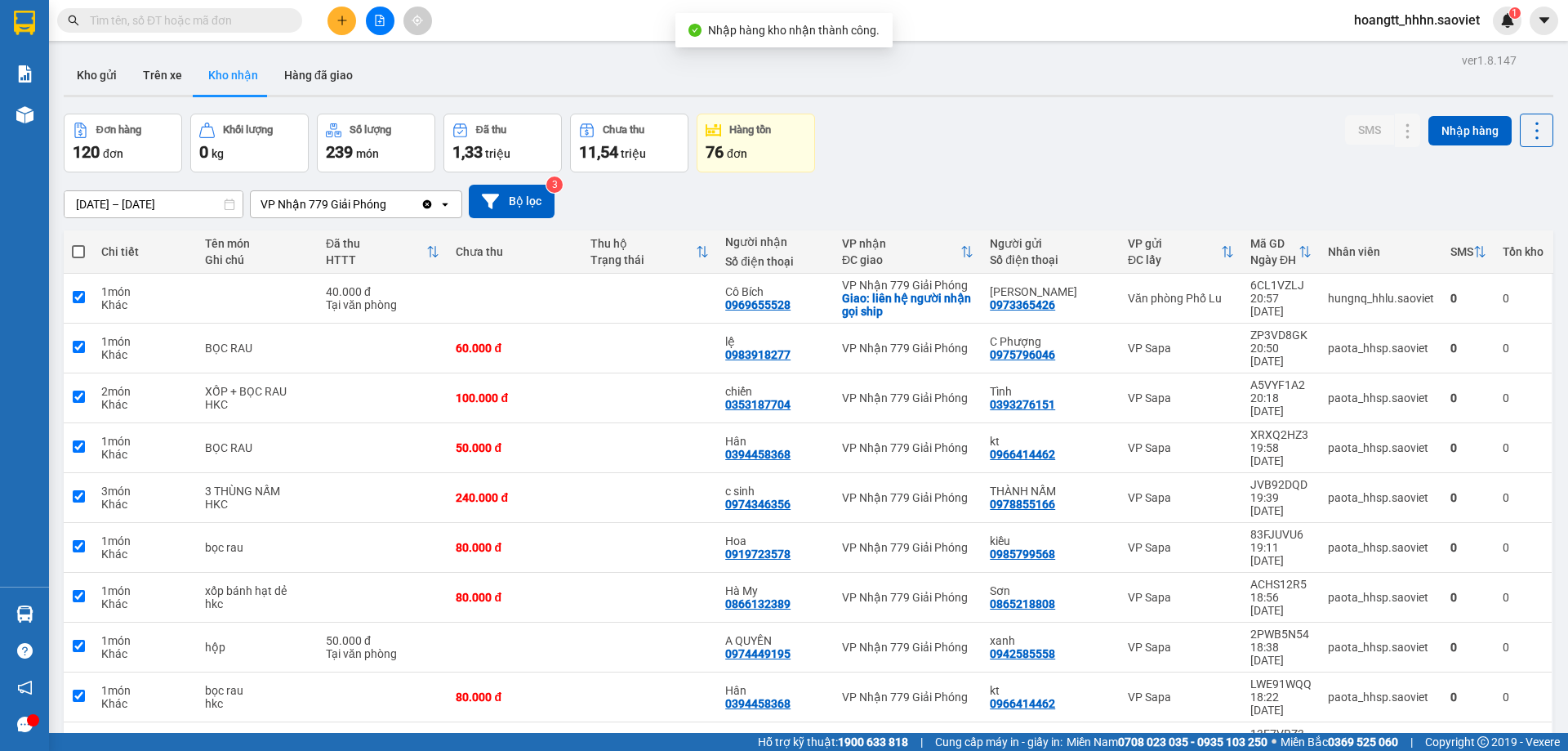
checkbox input "true"
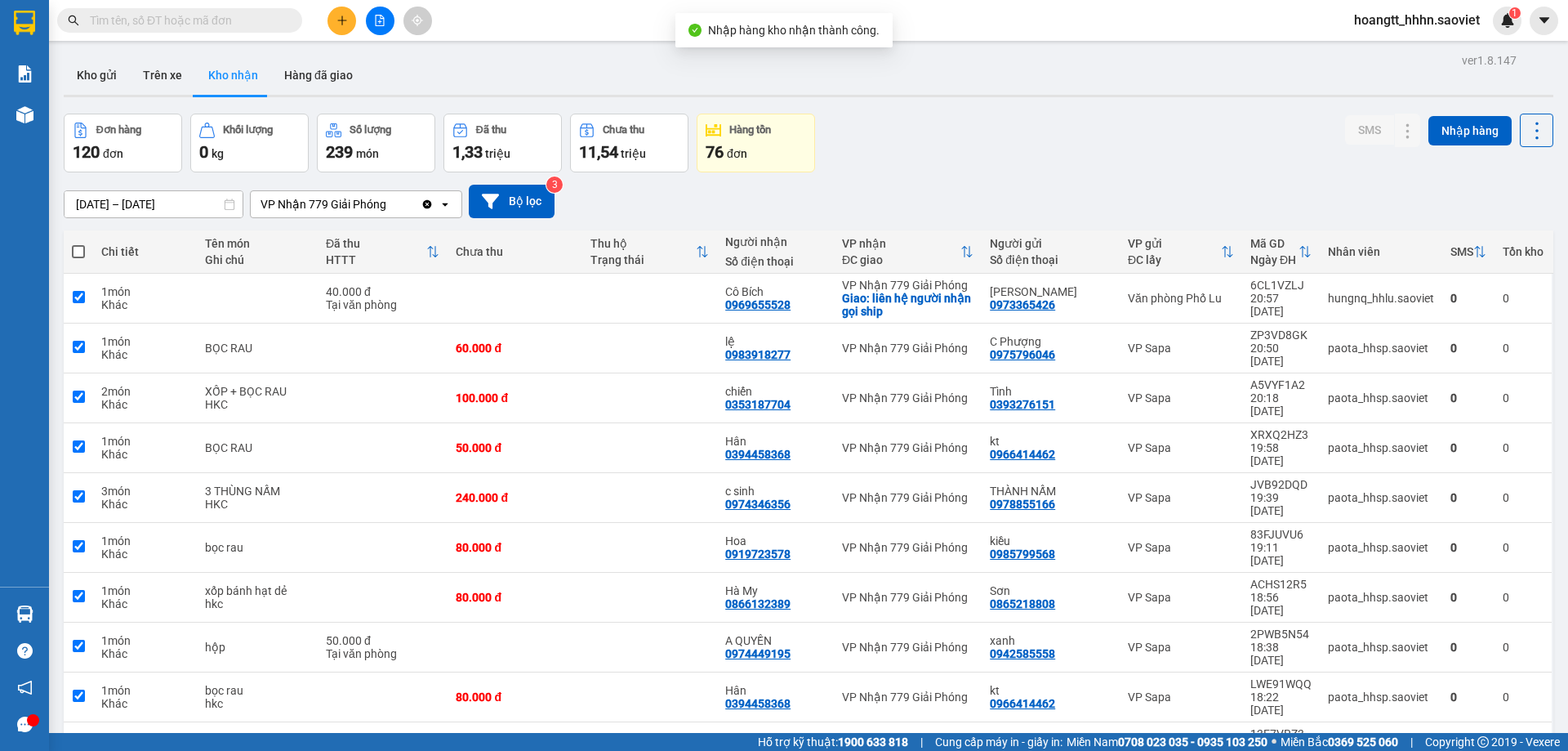
checkbox input "true"
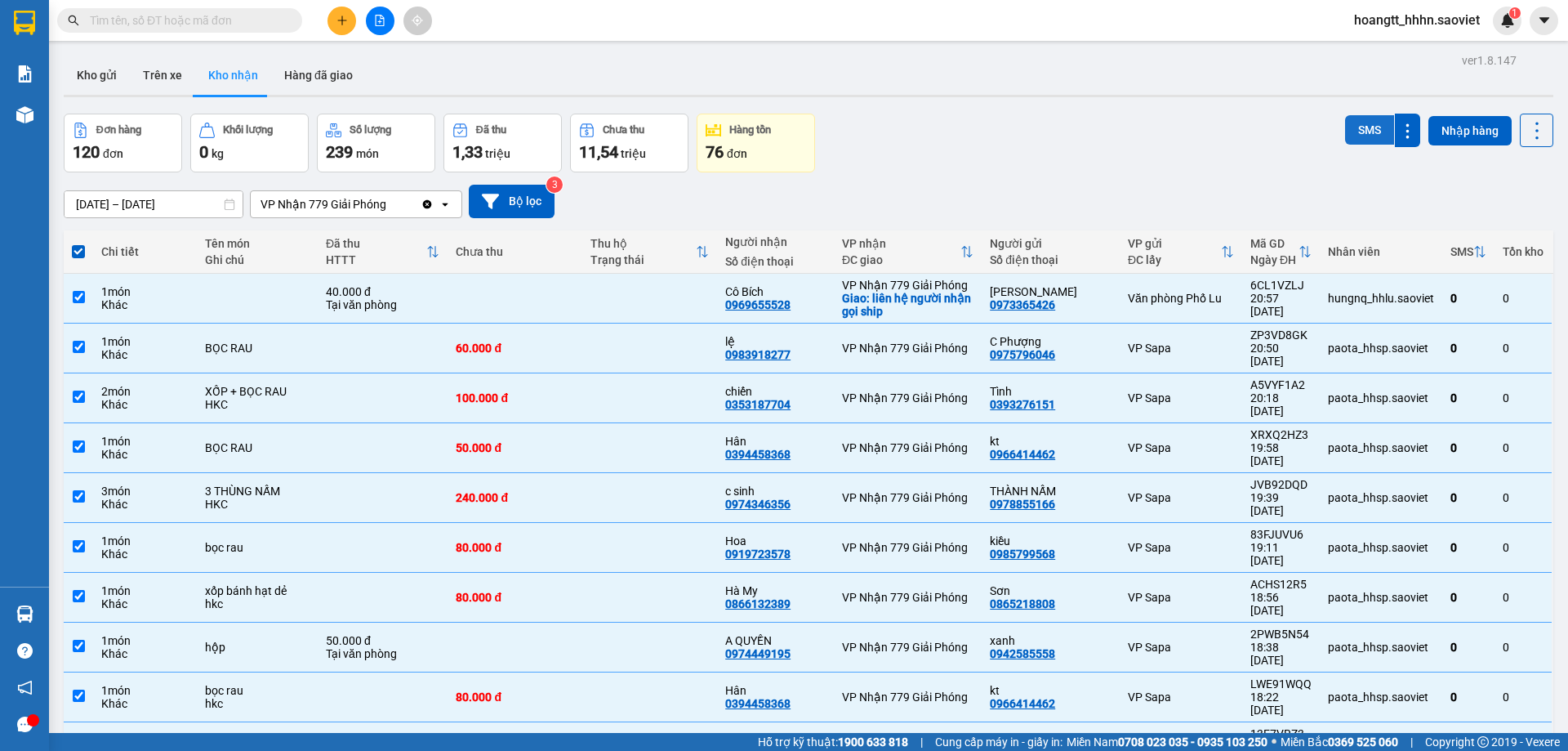
click at [1346, 129] on button "SMS" at bounding box center [1369, 129] width 49 height 30
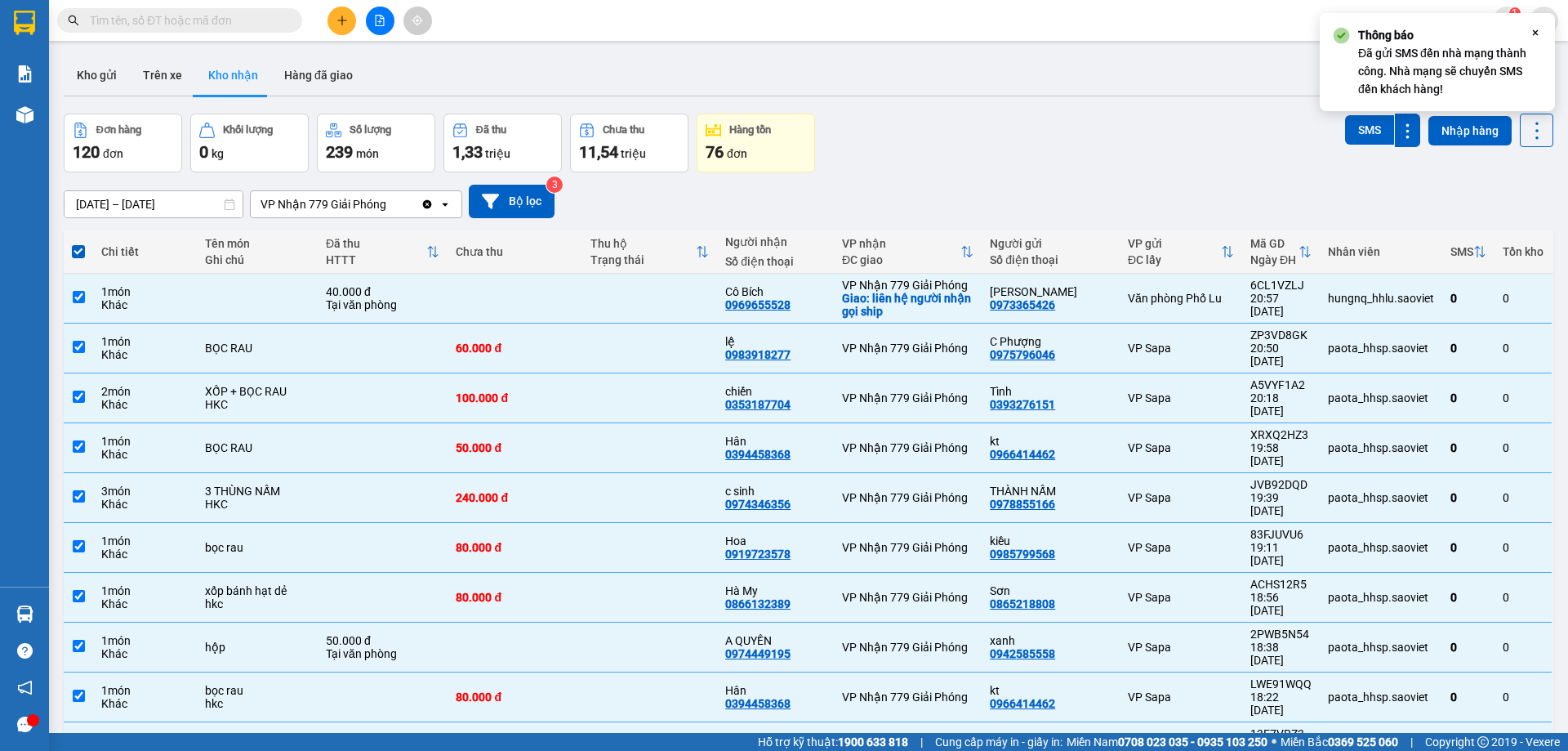
checkbox input "false"
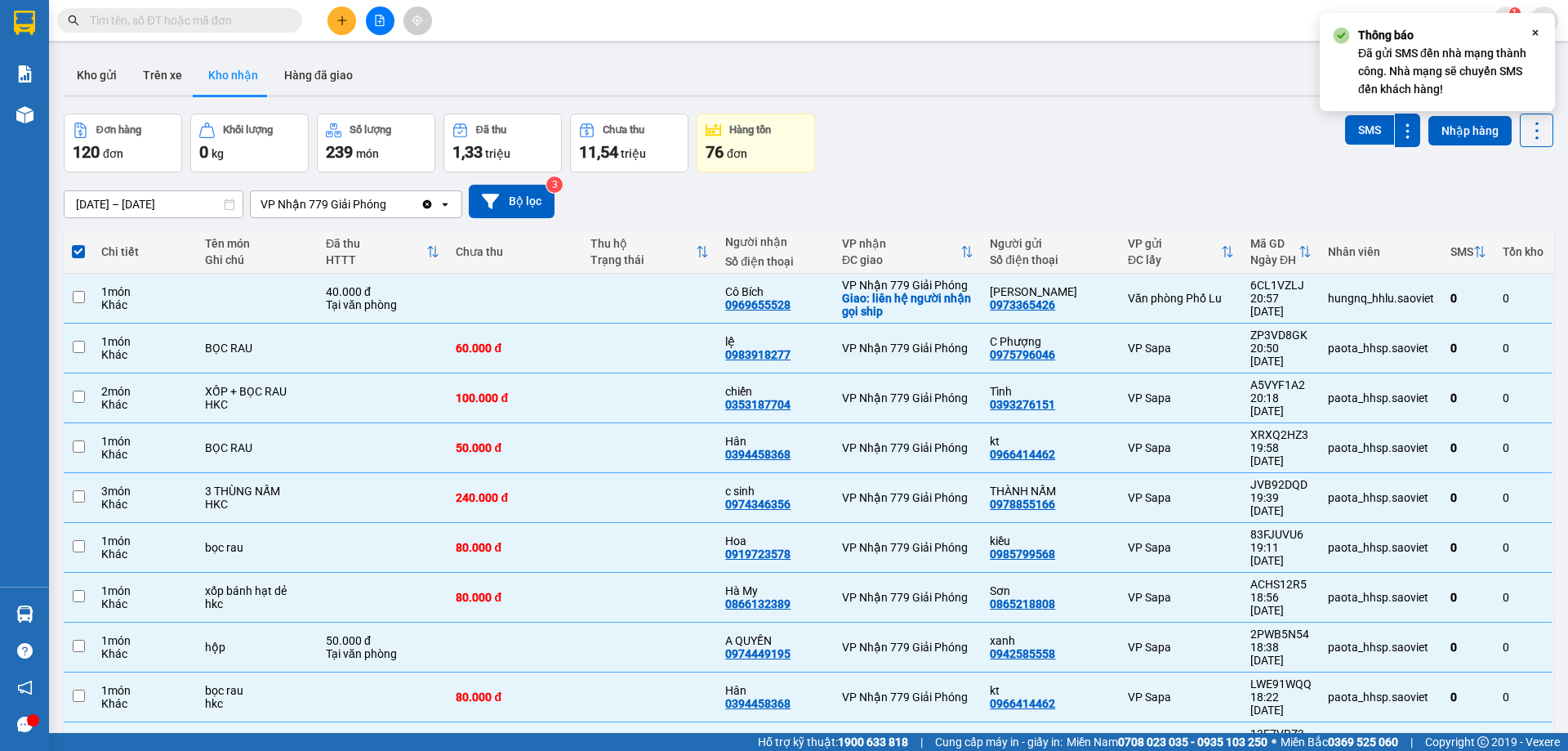
checkbox input "false"
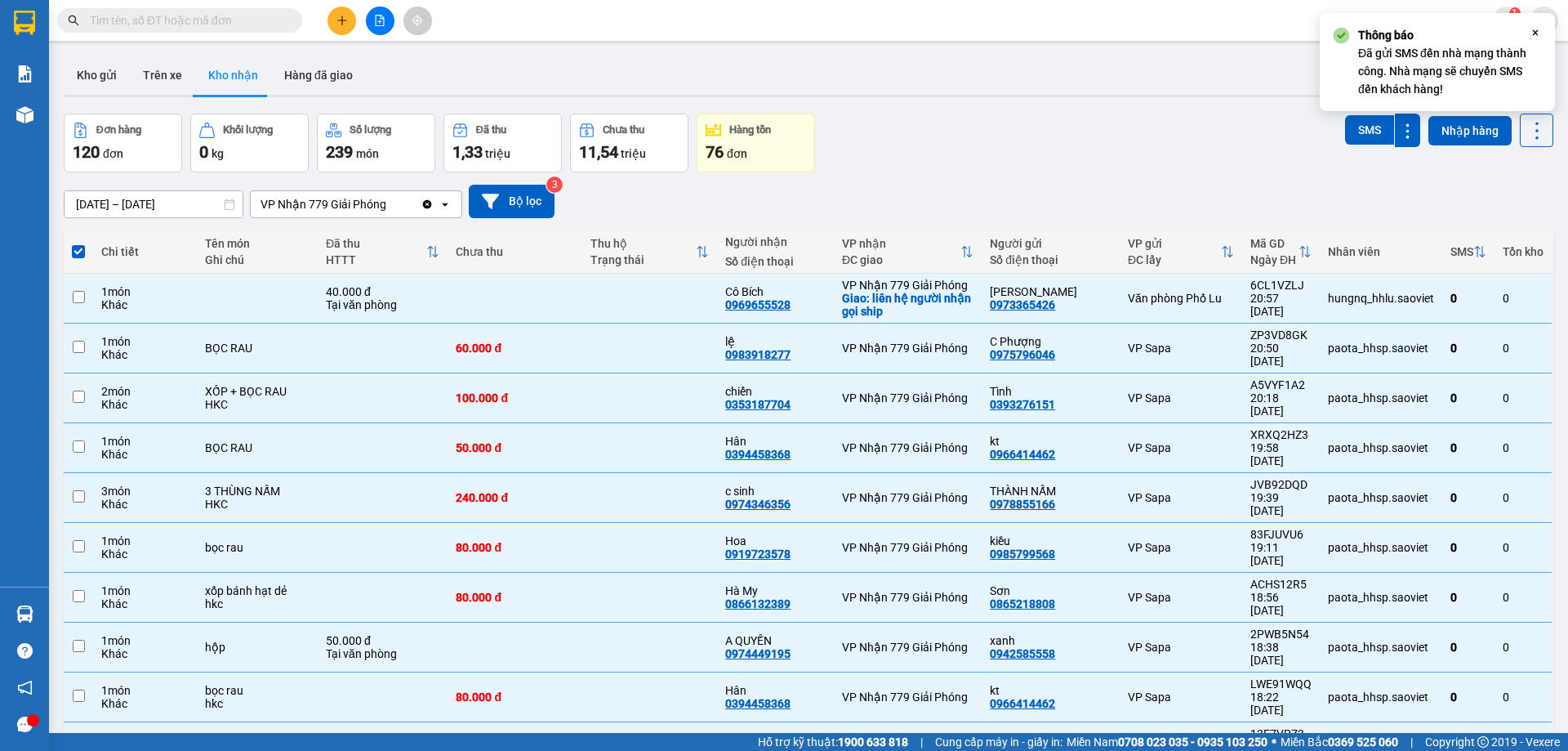
checkbox input "false"
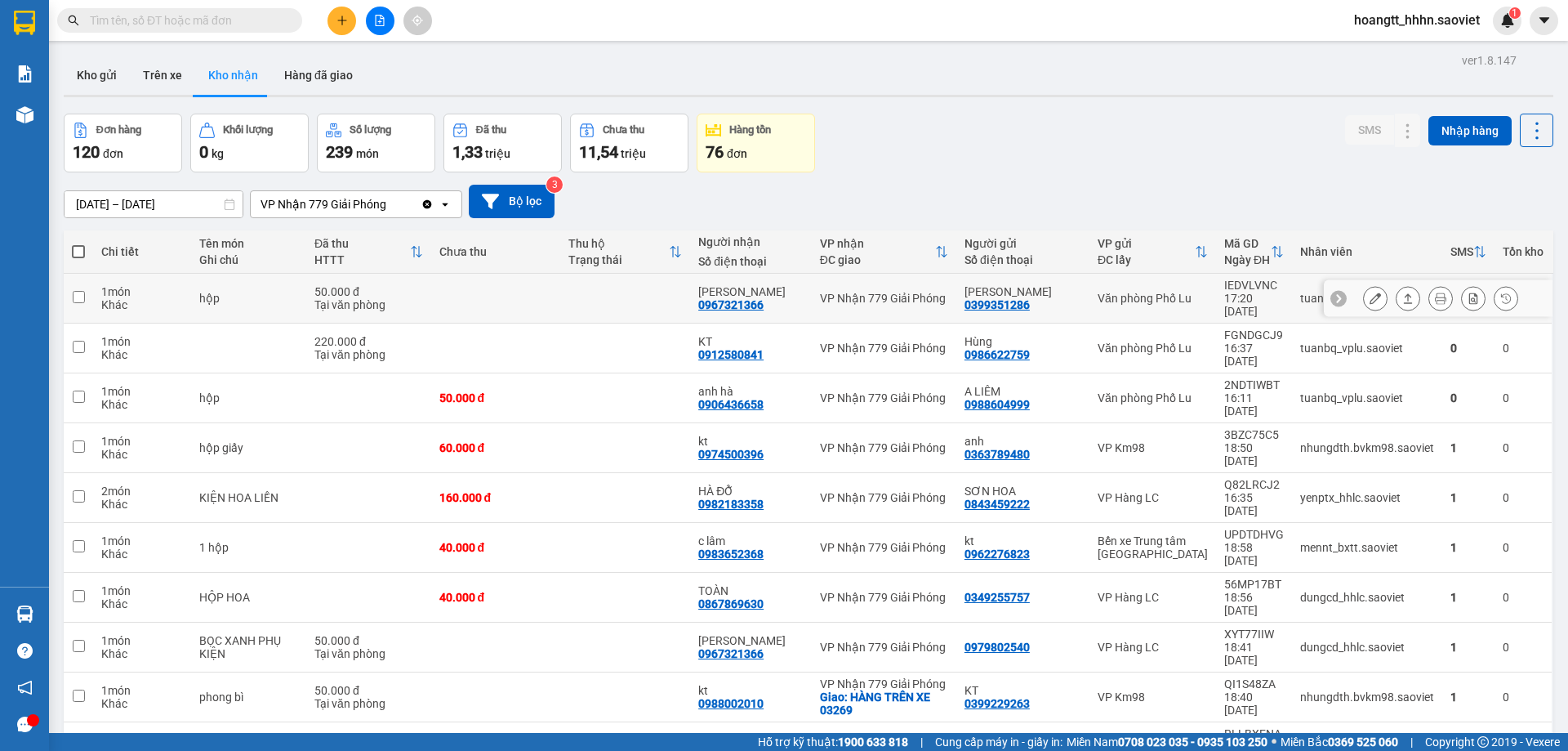
click at [1259, 294] on div "17:20 14/10" at bounding box center [1253, 304] width 59 height 26
checkbox input "true"
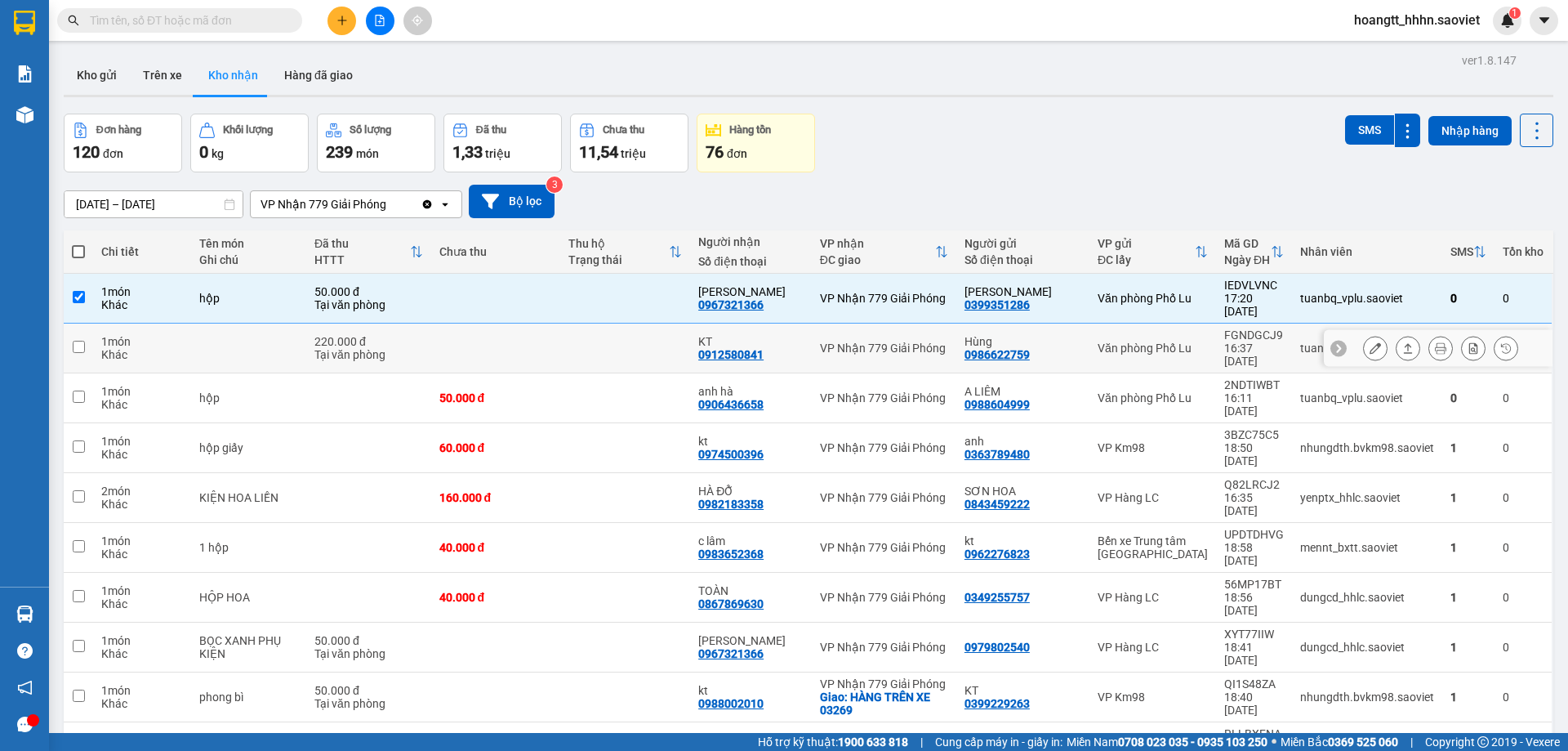
click at [1224, 341] on div "16:37 14/10" at bounding box center [1253, 354] width 59 height 26
checkbox input "true"
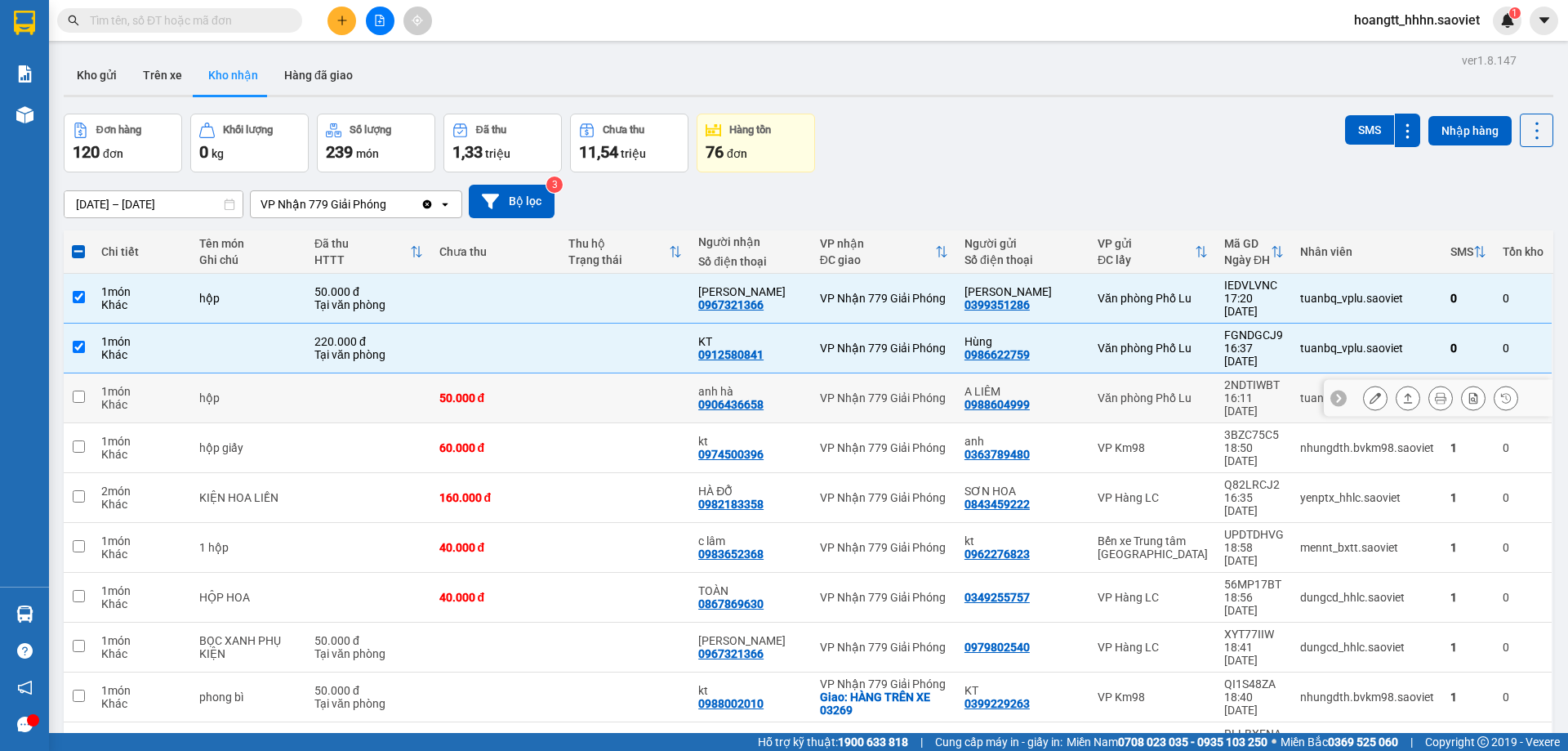
click at [1224, 378] on div "2NDTIWBT" at bounding box center [1253, 385] width 59 height 13
checkbox input "true"
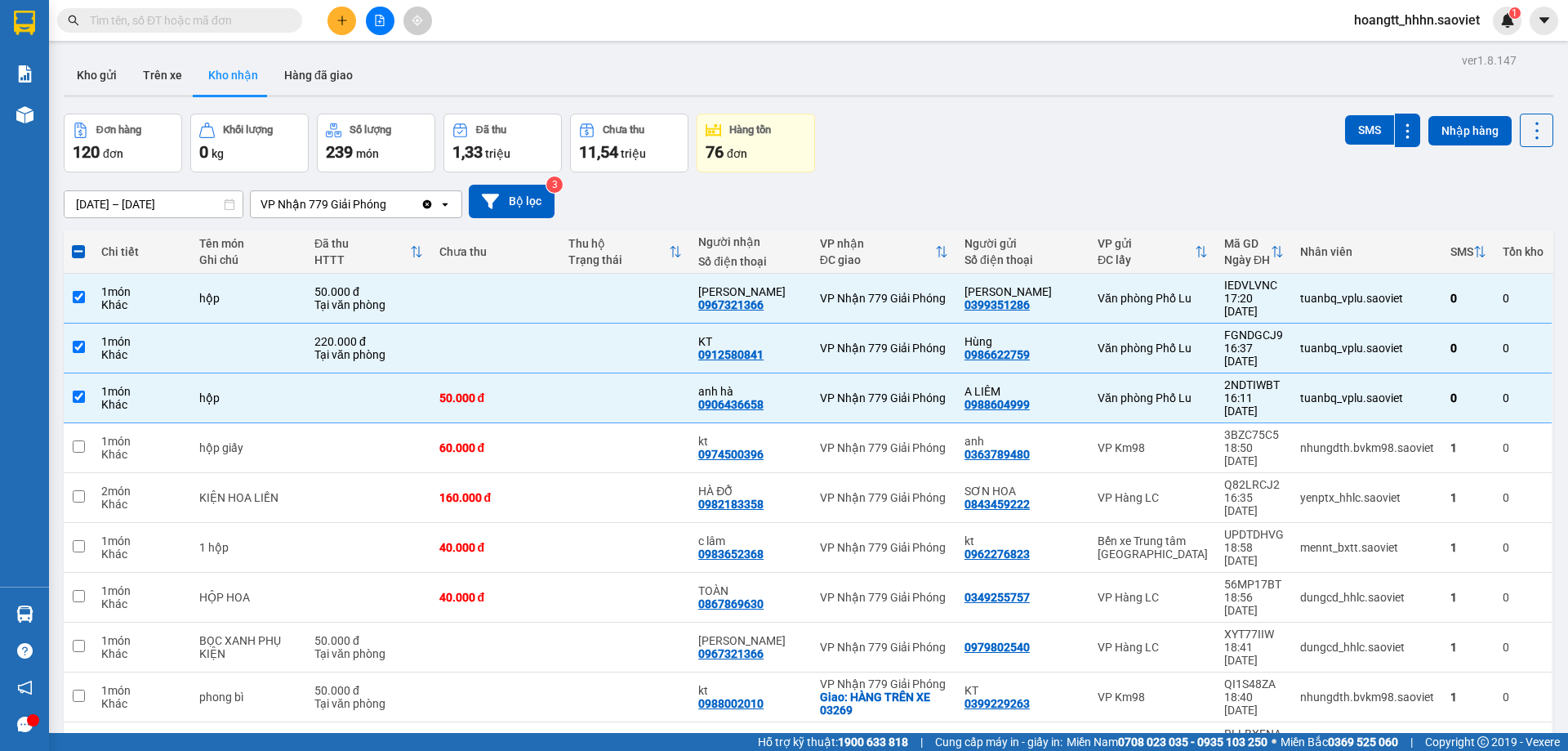
click at [1356, 146] on div "SMS" at bounding box center [1383, 129] width 75 height 34
click at [1357, 140] on button "SMS" at bounding box center [1369, 129] width 49 height 30
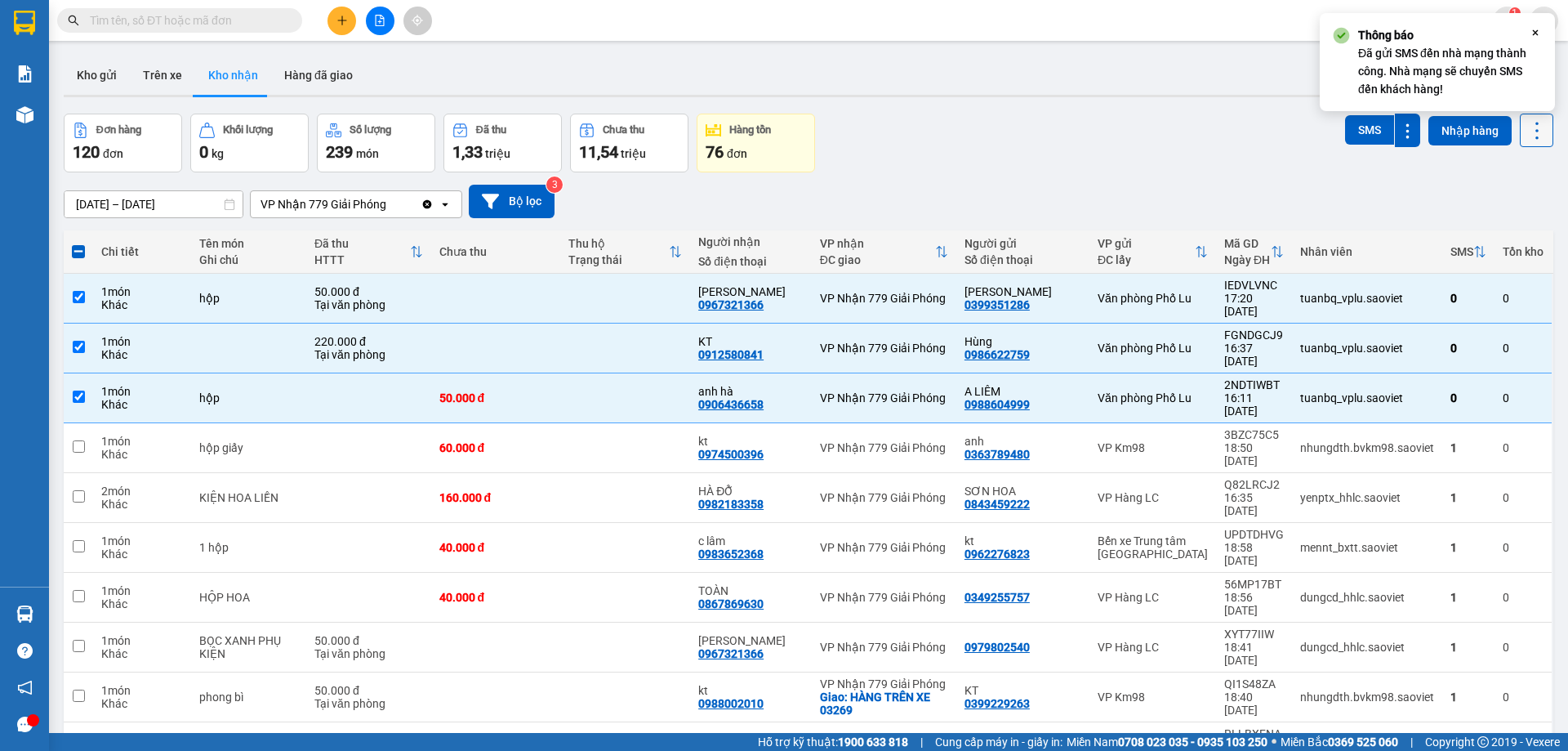
click at [1527, 133] on icon at bounding box center [1537, 130] width 23 height 23
click at [1467, 208] on div "Menu" at bounding box center [1459, 204] width 25 height 15
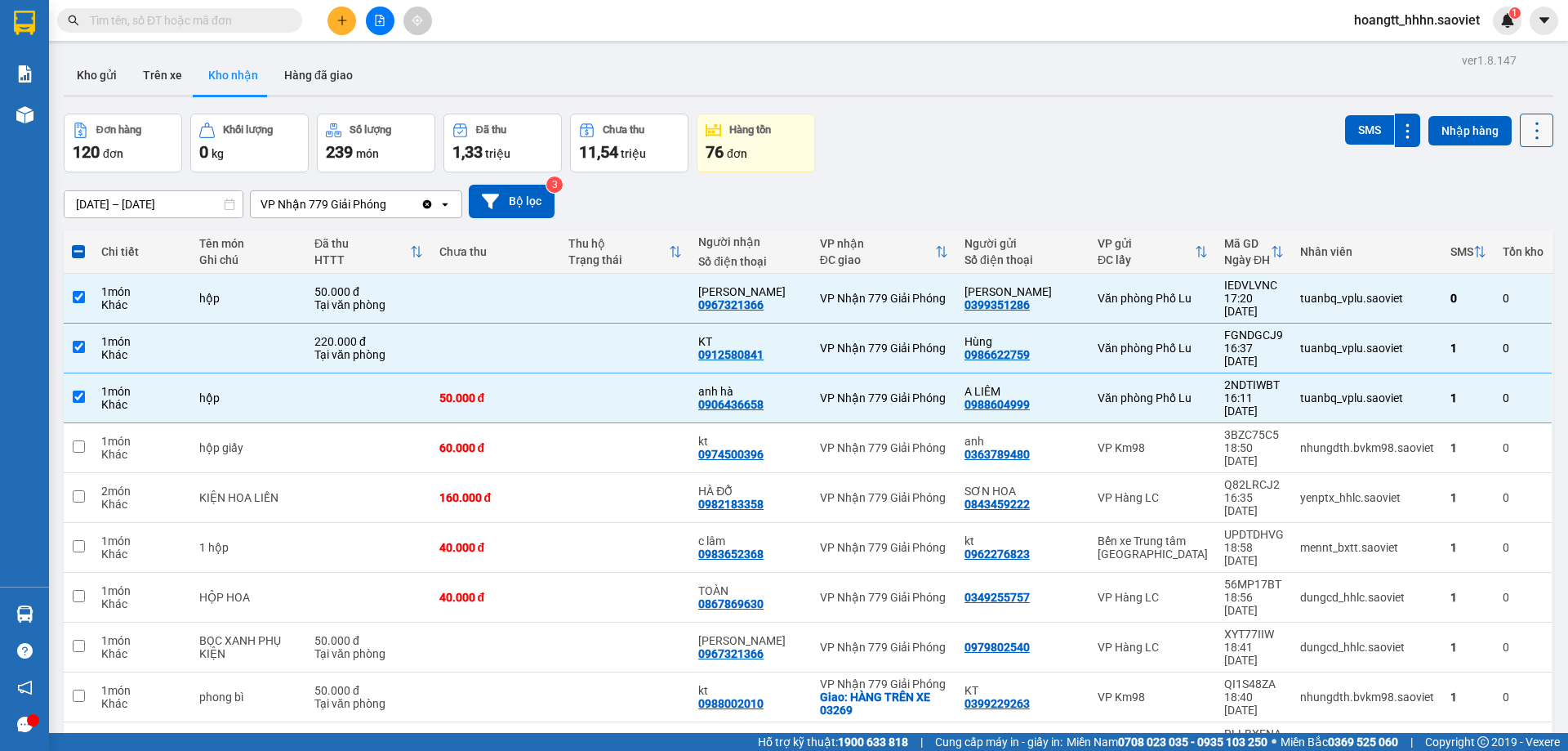
click at [1526, 125] on icon at bounding box center [1537, 130] width 23 height 23
click at [1466, 204] on icon "Menu" at bounding box center [1459, 204] width 15 height 15
checkbox input "false"
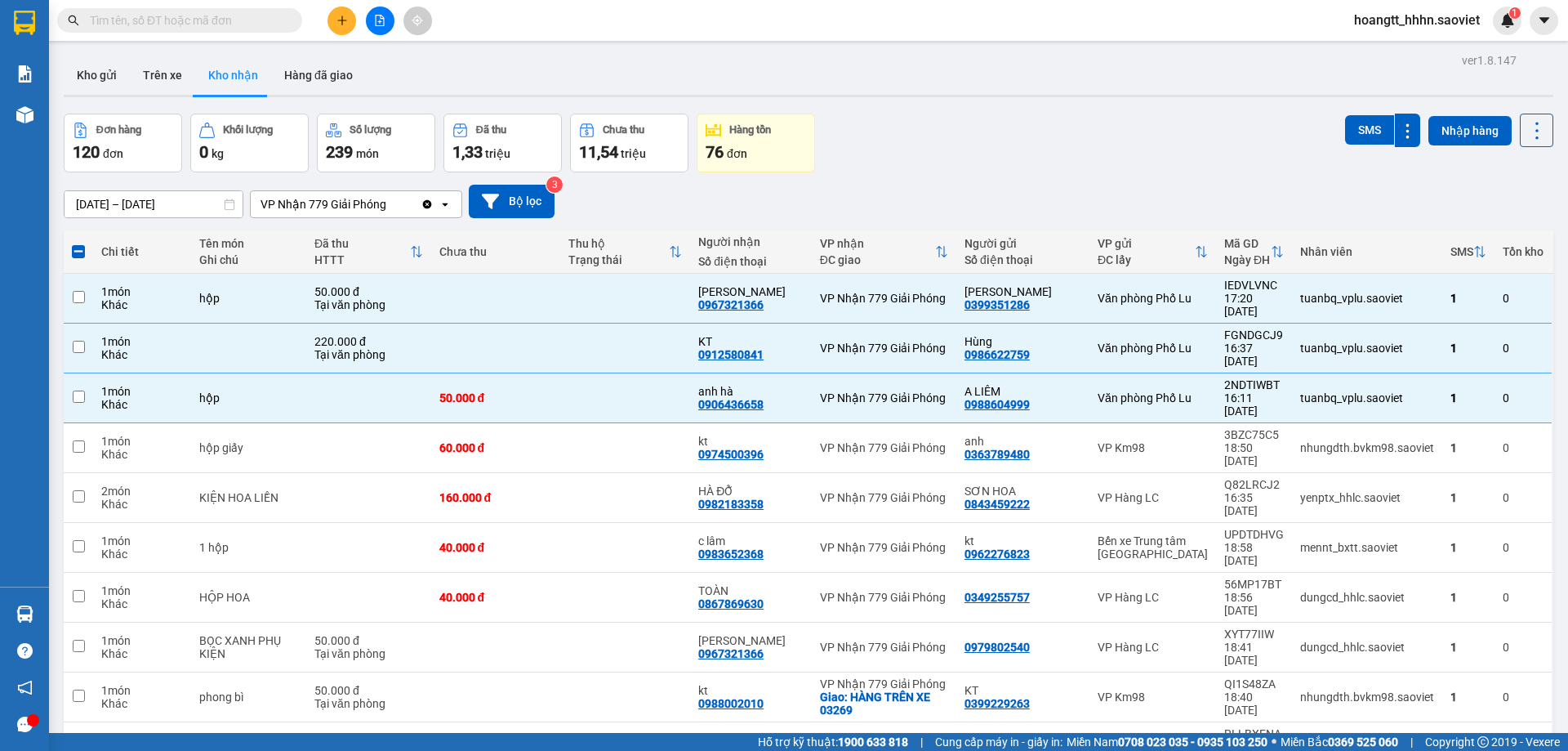
checkbox input "false"
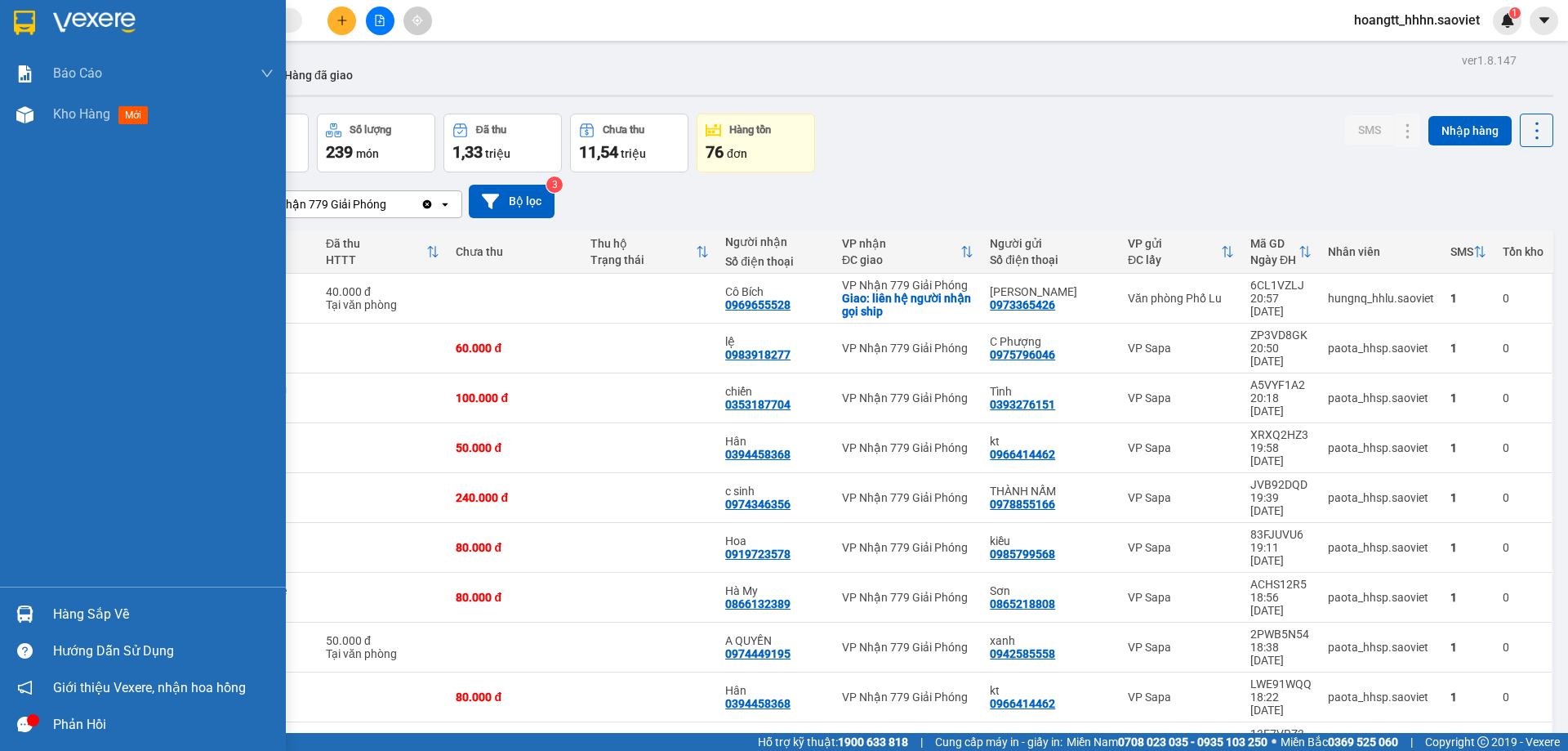
drag, startPoint x: 39, startPoint y: 610, endPoint x: 63, endPoint y: 613, distance: 24.2
click at [42, 608] on div "Hàng sắp về" at bounding box center [143, 614] width 286 height 36
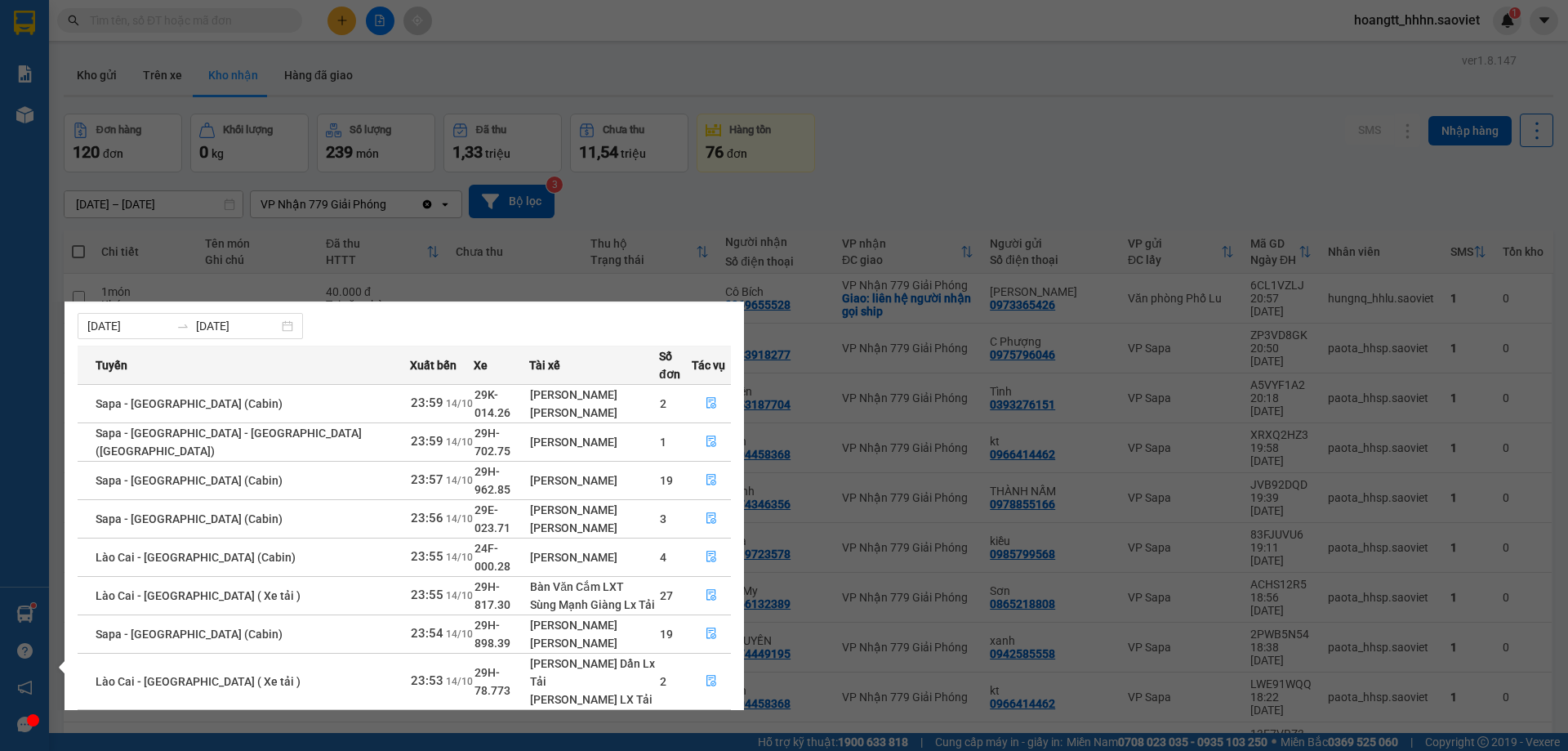
scroll to position [85, 0]
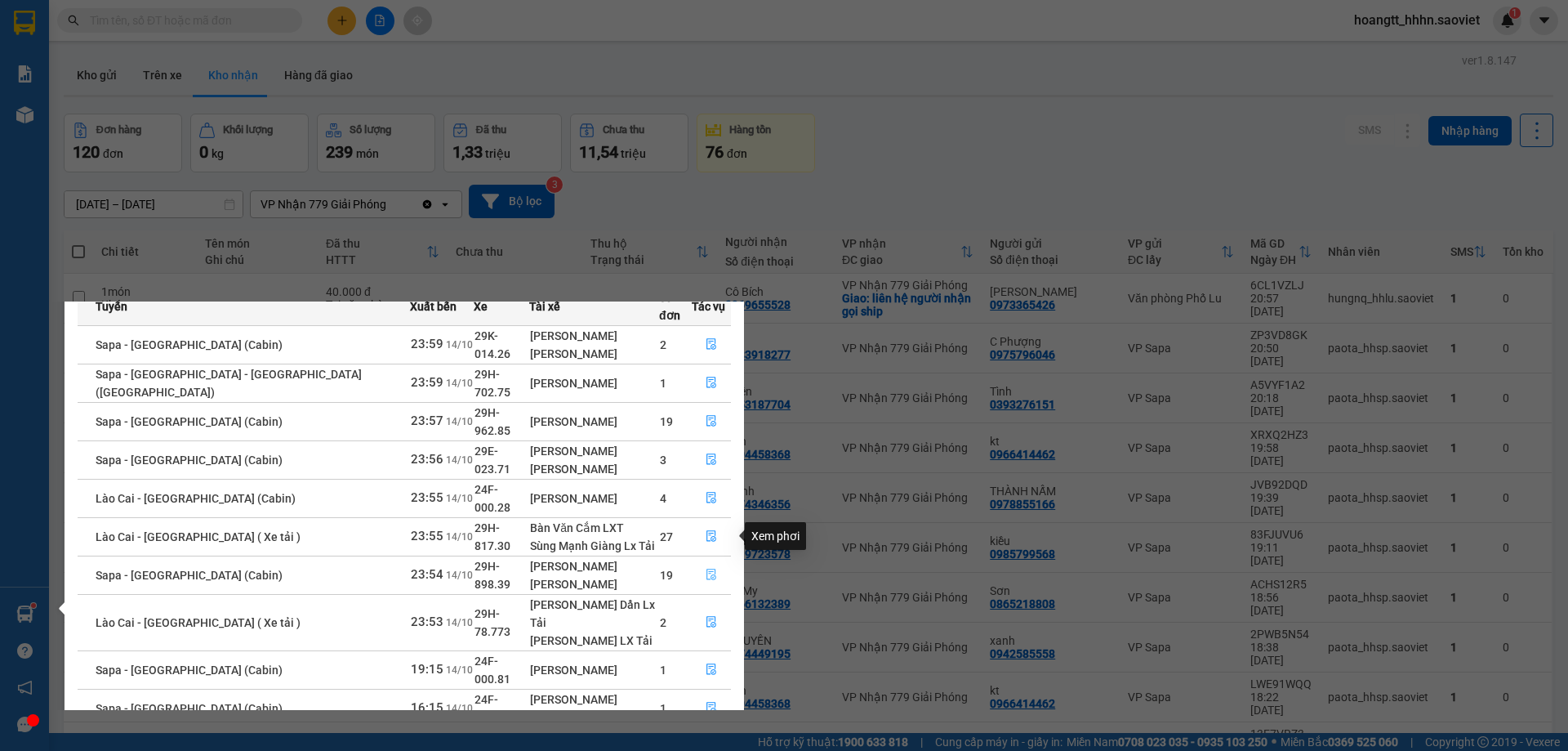
click at [707, 570] on icon "file-done" at bounding box center [712, 575] width 10 height 12
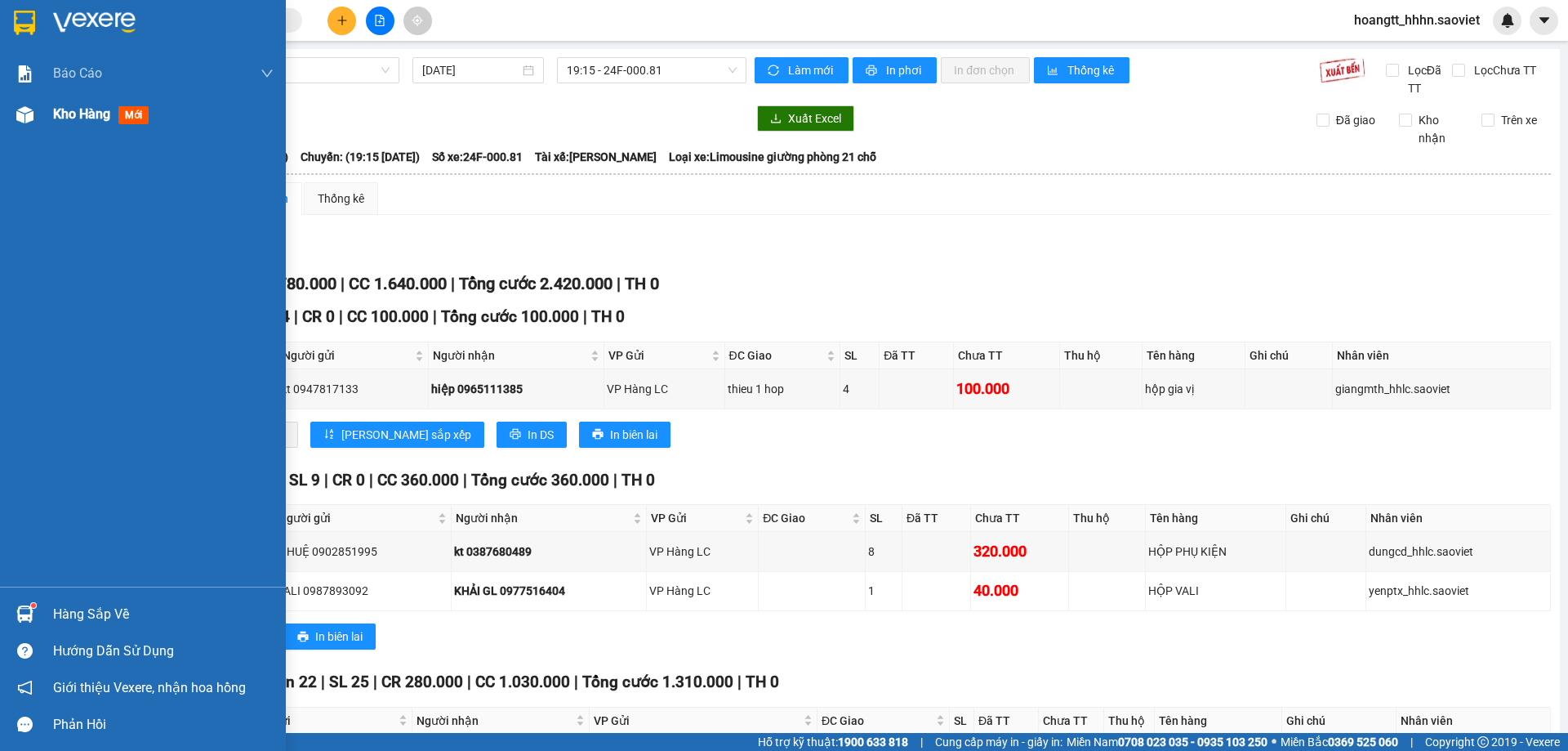
click at [71, 126] on div "Kho hàng mới" at bounding box center [163, 114] width 221 height 41
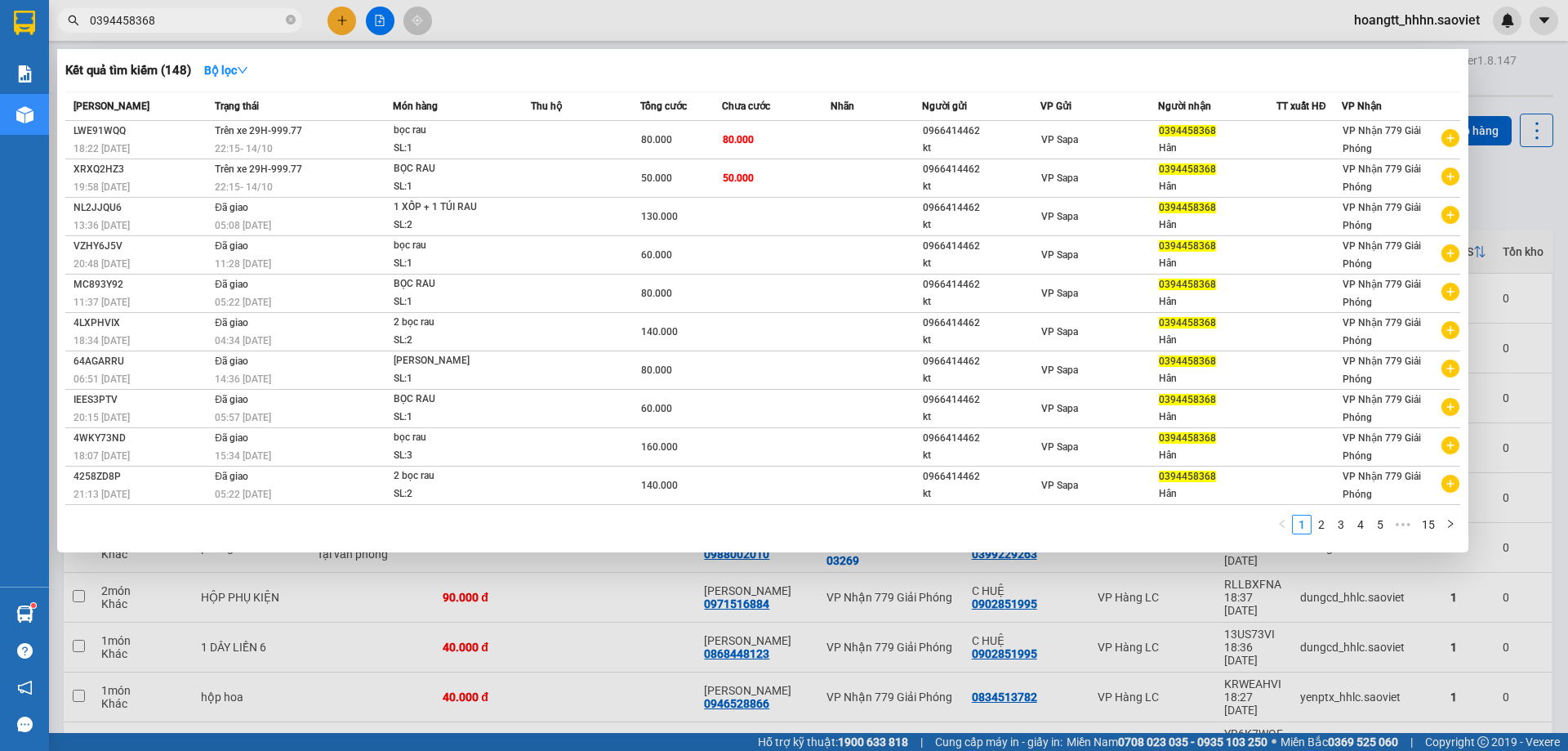
type input "0394458368"
click at [468, 28] on div at bounding box center [784, 375] width 1568 height 751
